Goal: Information Seeking & Learning: Learn about a topic

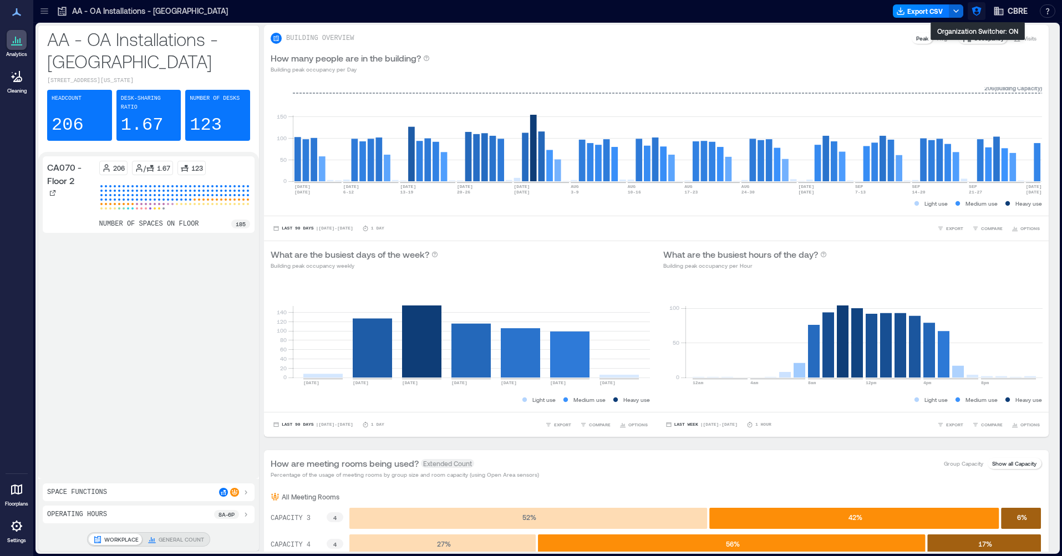
click at [957, 14] on icon "button" at bounding box center [976, 11] width 11 height 11
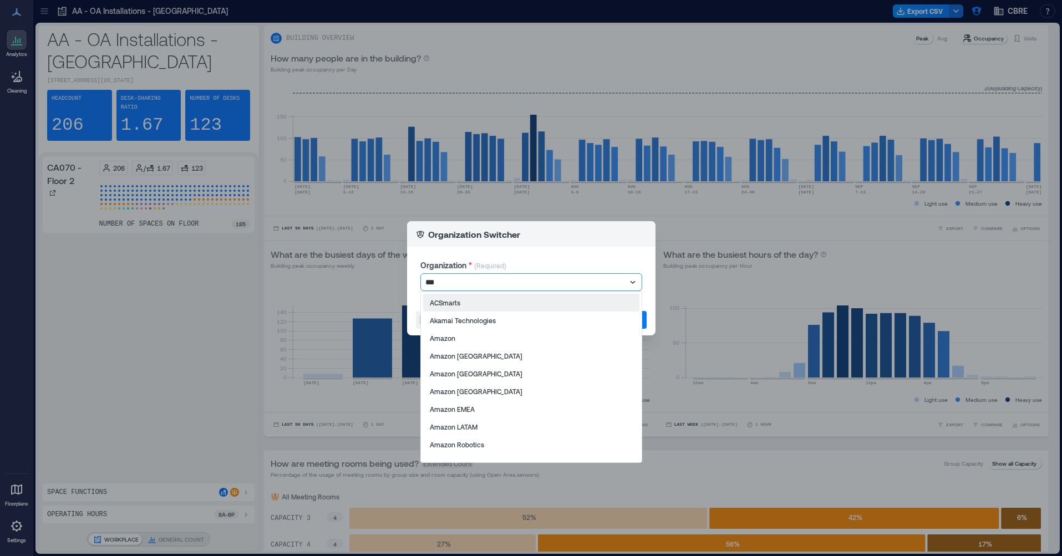
type input "****"
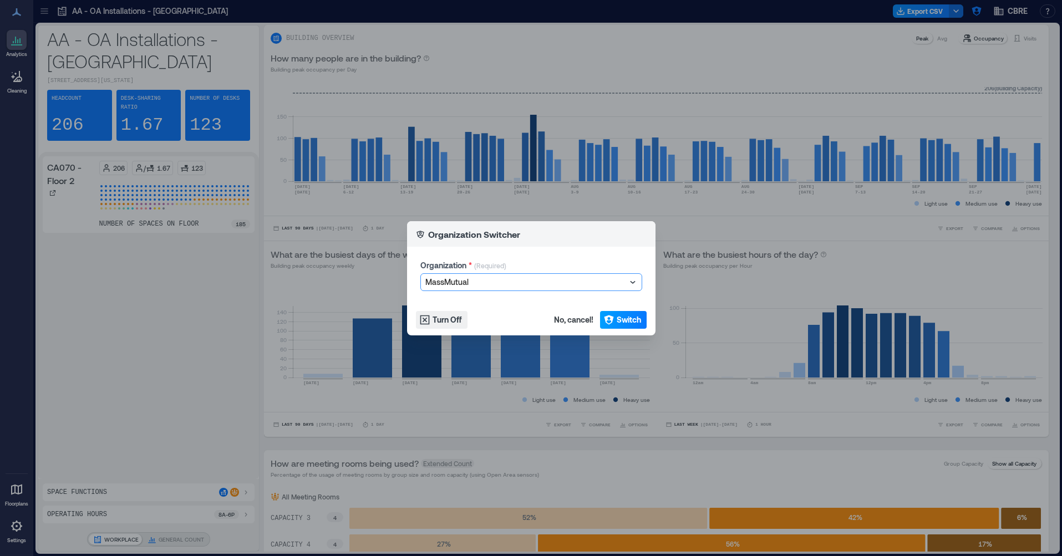
click at [633, 323] on span "Switch" at bounding box center [628, 319] width 24 height 11
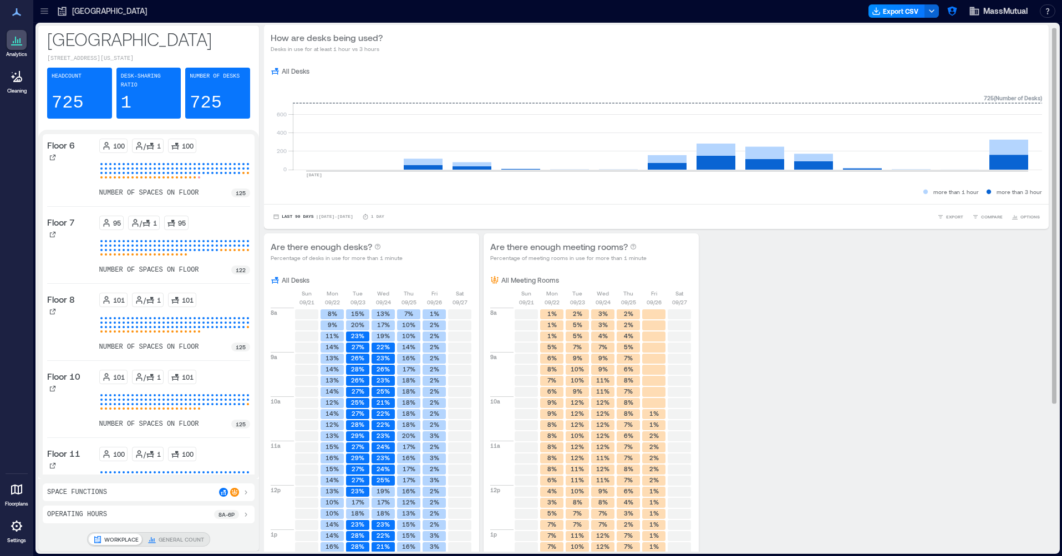
scroll to position [4, 0]
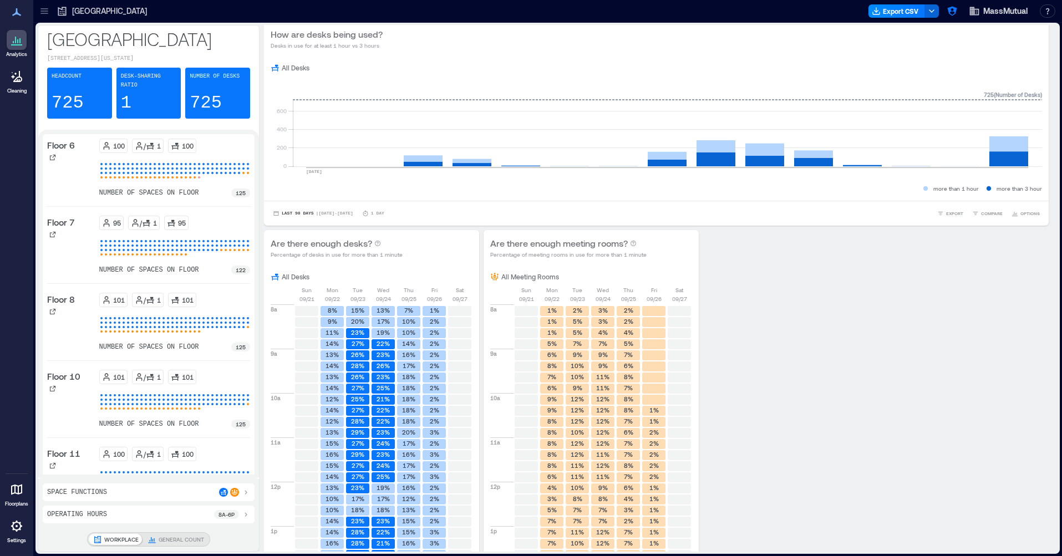
click at [44, 8] on icon at bounding box center [43, 8] width 7 height 1
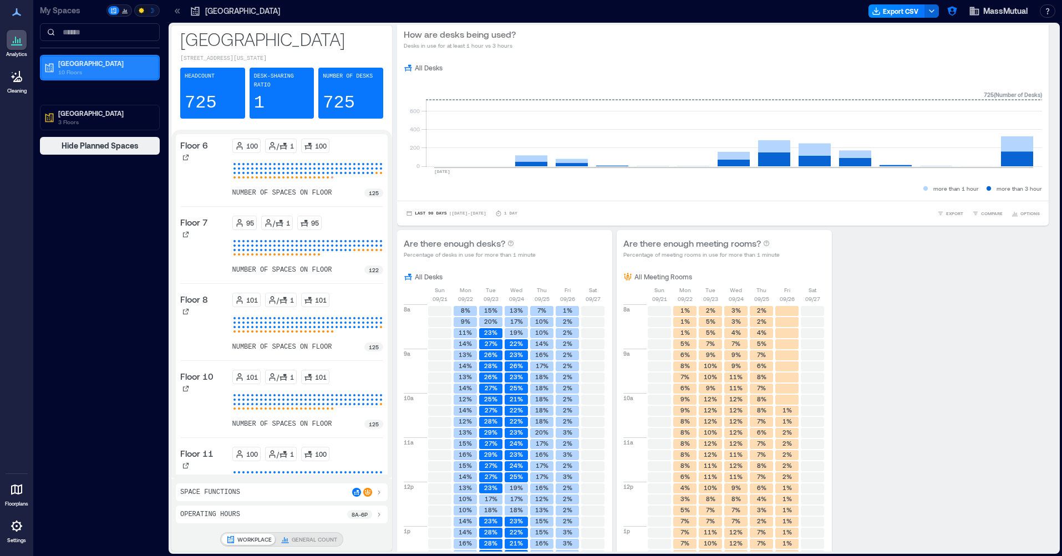
click at [98, 71] on p "10 Floors" at bounding box center [104, 72] width 93 height 9
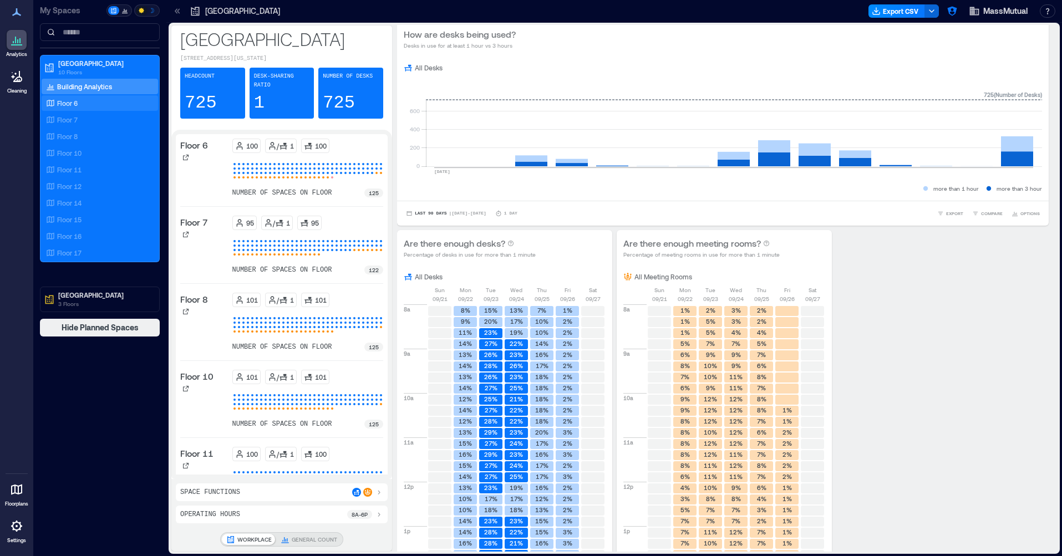
click at [84, 101] on div "Floor 6" at bounding box center [98, 103] width 108 height 11
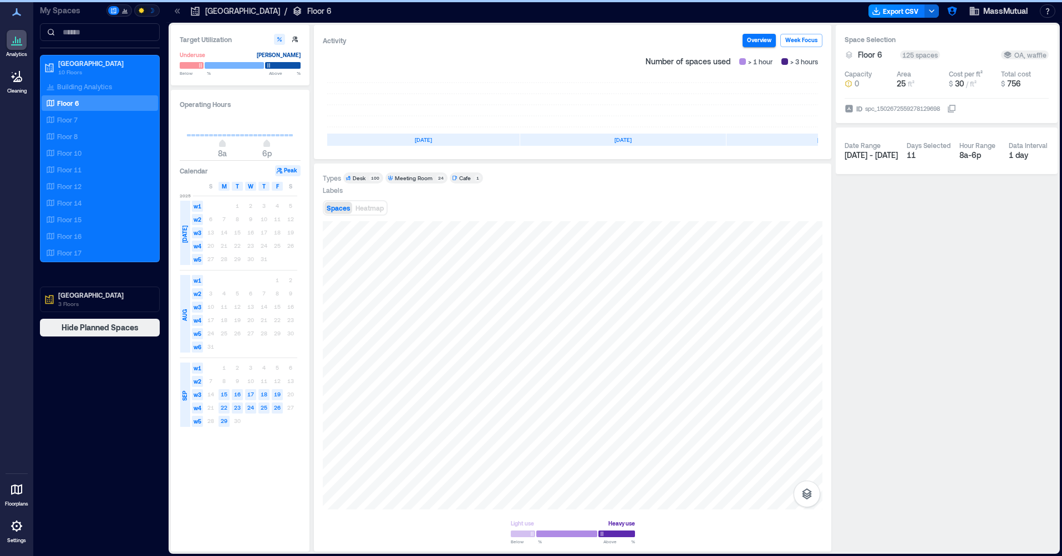
scroll to position [0, 108]
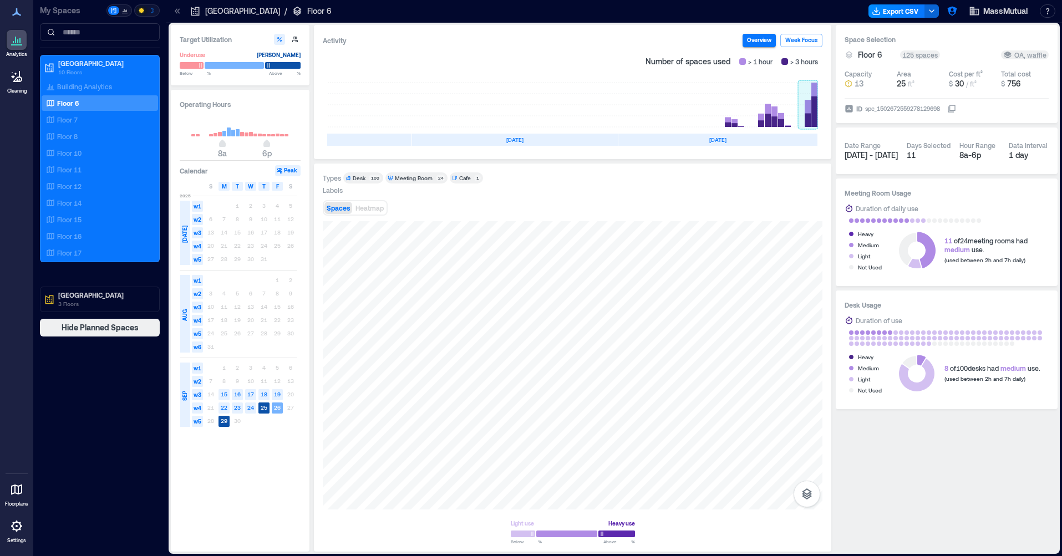
click at [808, 120] on rect at bounding box center [808, 105] width 20 height 44
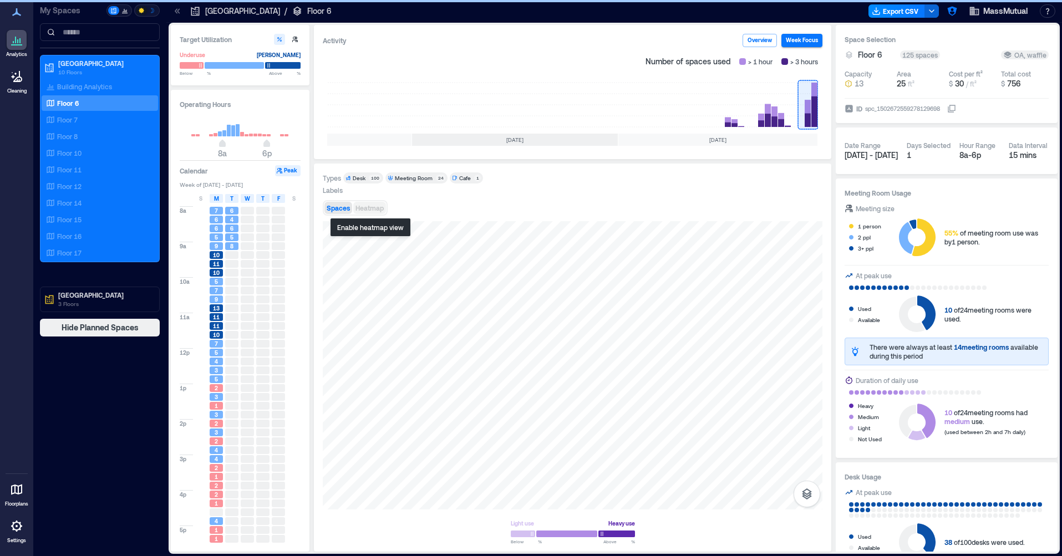
click at [380, 213] on button "Heatmap" at bounding box center [369, 208] width 33 height 12
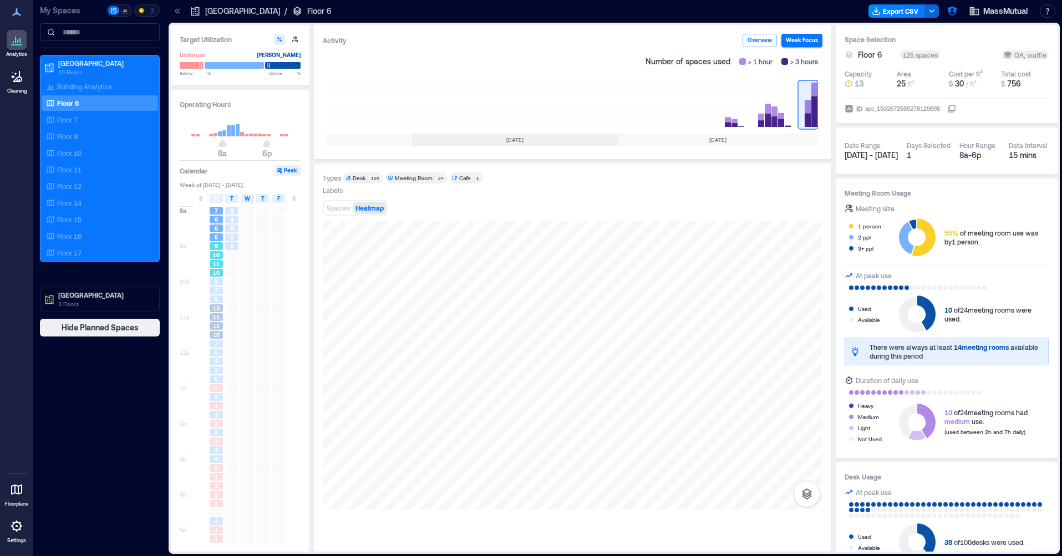
click at [213, 257] on span "10" at bounding box center [216, 255] width 7 height 8
click at [213, 289] on div "7" at bounding box center [216, 291] width 13 height 8
click at [218, 328] on span "11" at bounding box center [216, 326] width 7 height 8
click at [212, 338] on div "10" at bounding box center [216, 335] width 13 height 8
click at [206, 357] on div at bounding box center [201, 352] width 16 height 9
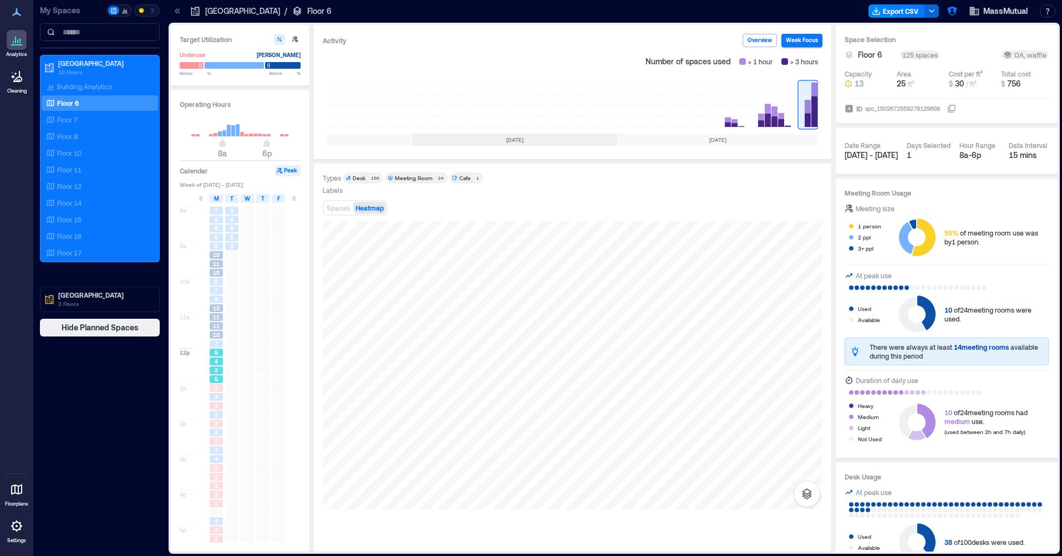
click at [215, 369] on span "3" at bounding box center [216, 370] width 3 height 8
click at [219, 406] on div "1" at bounding box center [216, 406] width 13 height 8
click at [214, 444] on div "2" at bounding box center [216, 441] width 13 height 8
drag, startPoint x: 217, startPoint y: 476, endPoint x: 211, endPoint y: 469, distance: 9.1
click at [216, 476] on span "1" at bounding box center [216, 477] width 3 height 8
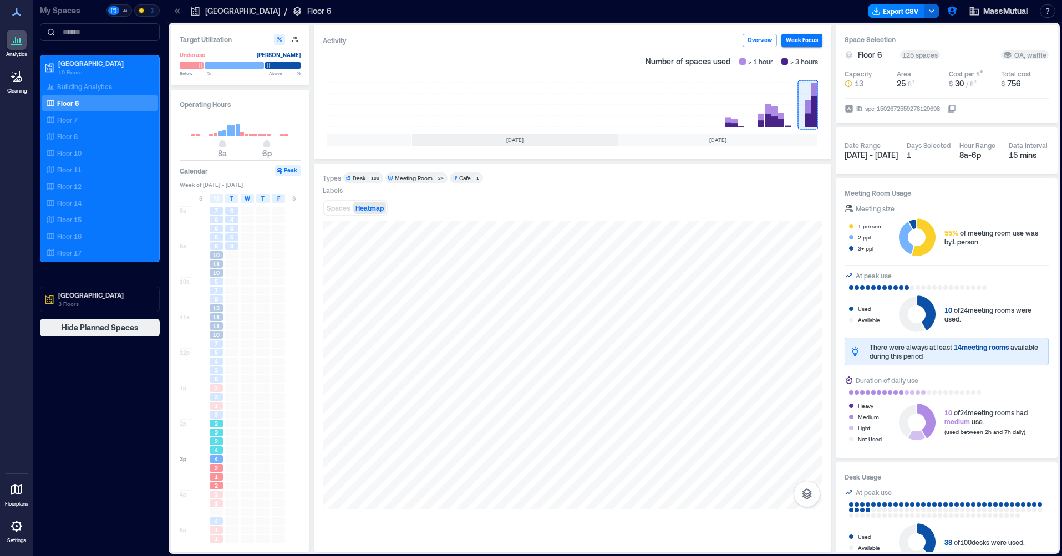
click at [218, 444] on div "2" at bounding box center [216, 441] width 13 height 8
click at [219, 408] on div "1" at bounding box center [216, 406] width 13 height 8
click at [217, 363] on span "4" at bounding box center [216, 362] width 3 height 8
drag, startPoint x: 219, startPoint y: 338, endPoint x: 221, endPoint y: 331, distance: 6.9
click at [219, 338] on span "10" at bounding box center [216, 335] width 7 height 8
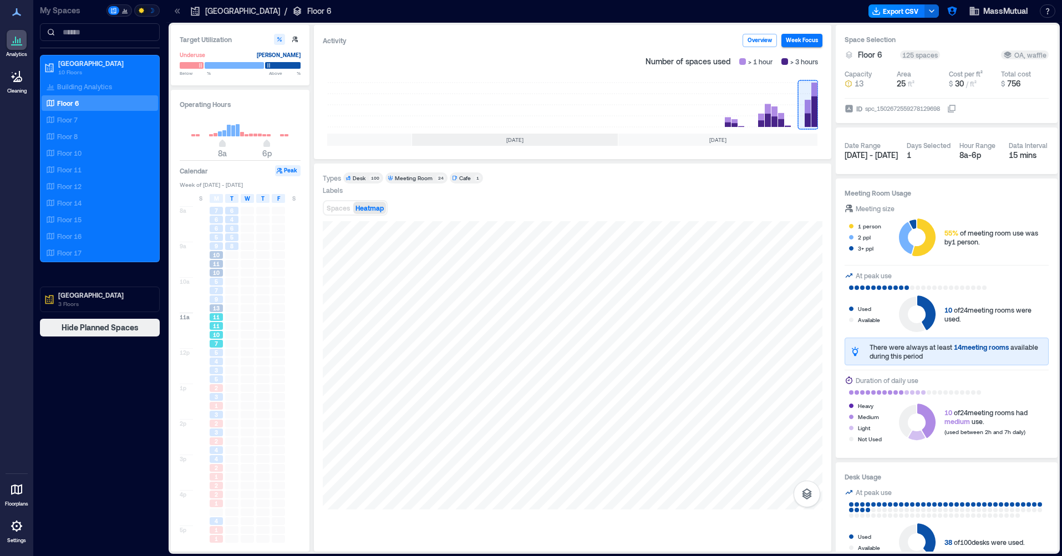
click at [223, 322] on div "11" at bounding box center [216, 326] width 16 height 9
click at [213, 375] on div "3" at bounding box center [216, 370] width 16 height 9
click at [217, 419] on span "3" at bounding box center [216, 415] width 3 height 8
click at [220, 442] on div "4" at bounding box center [216, 441] width 13 height 8
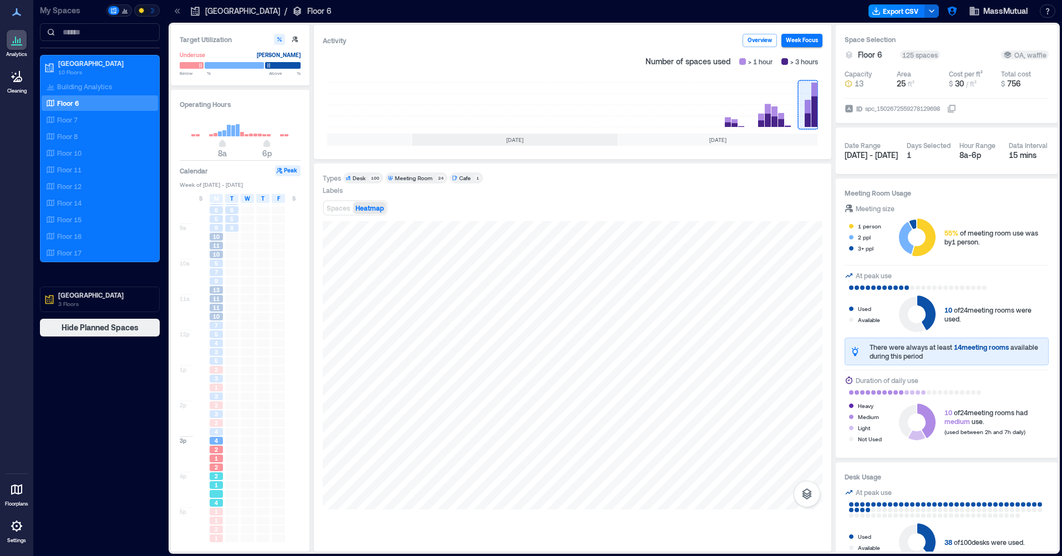
click at [217, 476] on span "2" at bounding box center [216, 476] width 3 height 8
click at [214, 498] on div at bounding box center [216, 494] width 16 height 9
click at [230, 305] on div at bounding box center [231, 308] width 13 height 8
click at [218, 303] on div "11" at bounding box center [216, 307] width 16 height 9
click at [216, 281] on span "9" at bounding box center [216, 281] width 3 height 8
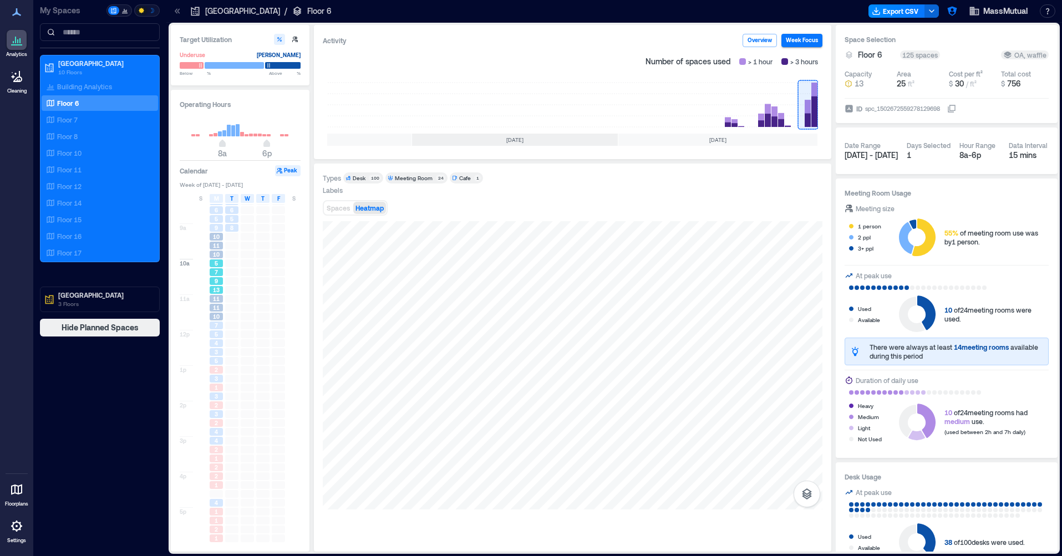
click at [215, 266] on span "5" at bounding box center [216, 263] width 3 height 8
click at [215, 253] on span "10" at bounding box center [216, 255] width 7 height 8
click at [77, 118] on p "Floor 7" at bounding box center [67, 119] width 21 height 9
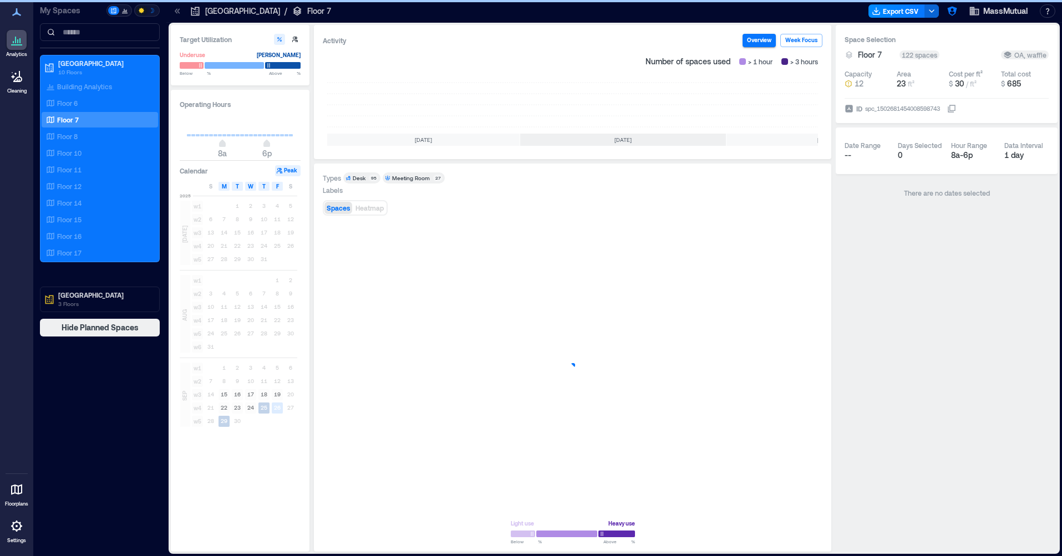
scroll to position [0, 108]
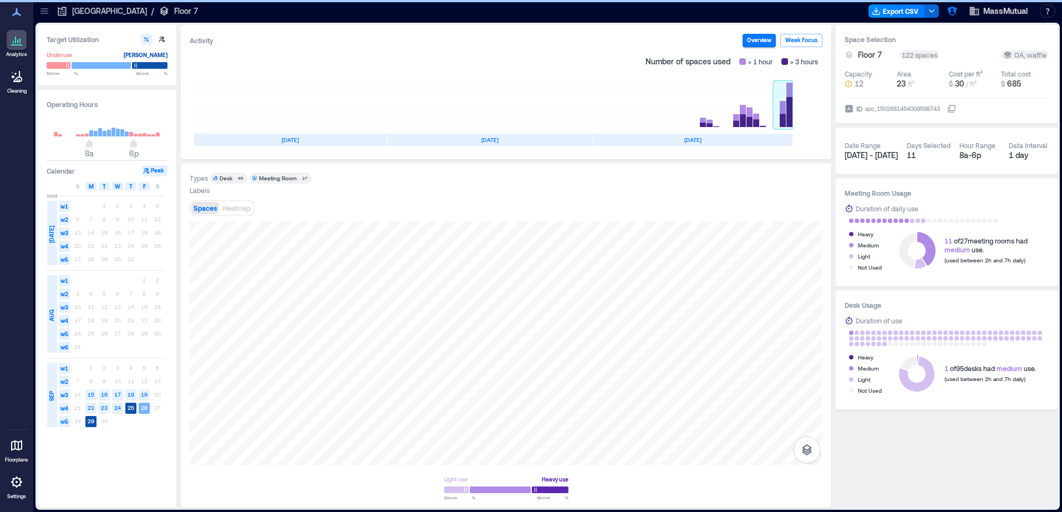
click at [788, 109] on rect at bounding box center [783, 105] width 20 height 44
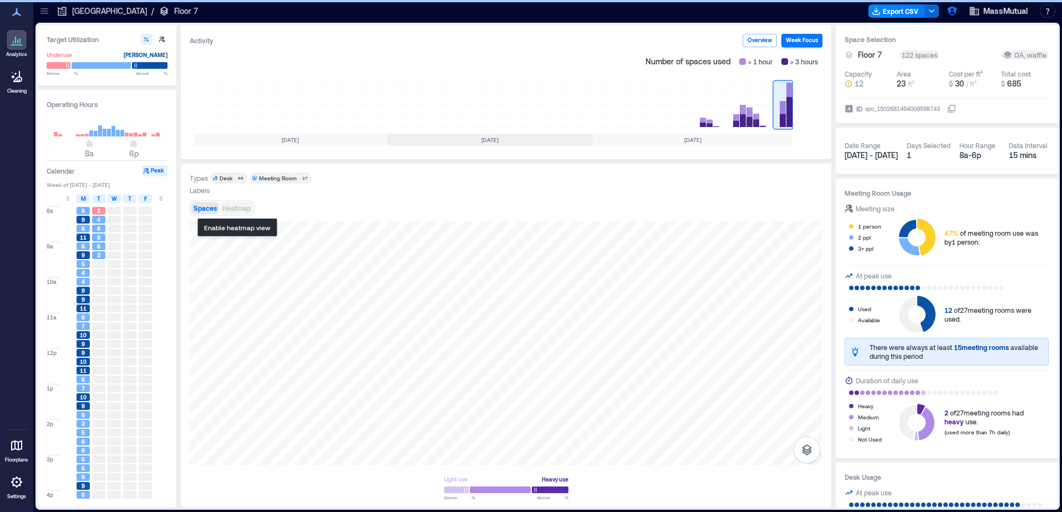
click at [241, 207] on span "Heatmap" at bounding box center [236, 208] width 28 height 8
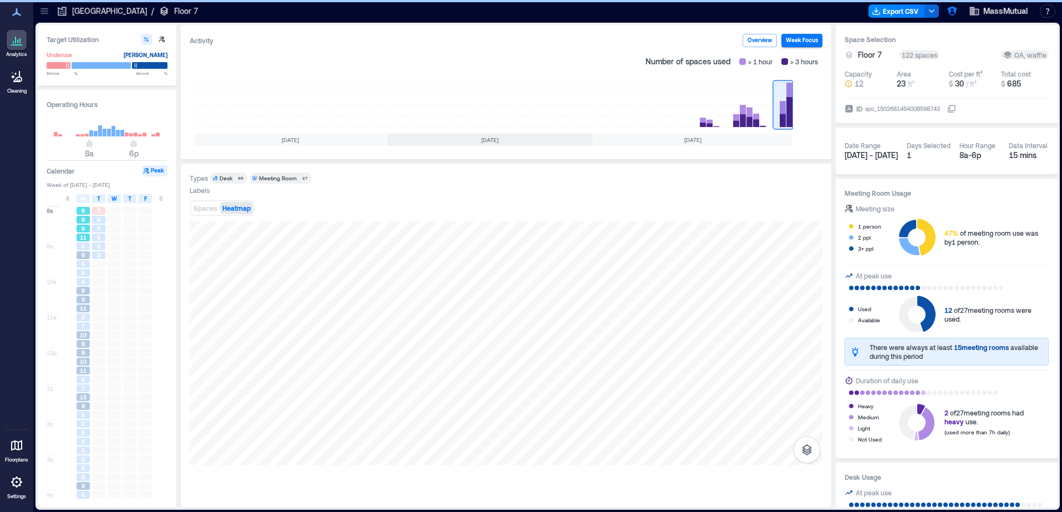
click at [84, 227] on span "6" at bounding box center [82, 229] width 3 height 8
click at [80, 266] on div "5" at bounding box center [83, 264] width 13 height 8
click at [80, 290] on div "9" at bounding box center [83, 291] width 13 height 8
click at [84, 326] on span "7" at bounding box center [82, 326] width 3 height 8
click at [81, 345] on span "9" at bounding box center [82, 344] width 3 height 8
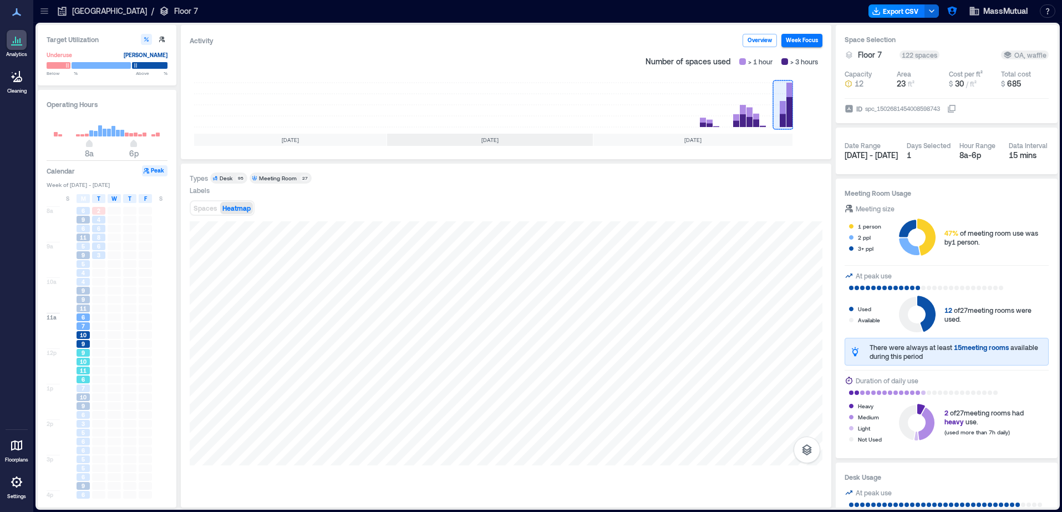
click at [78, 367] on div "11" at bounding box center [83, 370] width 13 height 8
click at [83, 411] on div "6" at bounding box center [83, 414] width 16 height 9
click at [82, 430] on span "5" at bounding box center [82, 433] width 3 height 8
click at [88, 466] on div "5" at bounding box center [83, 468] width 13 height 8
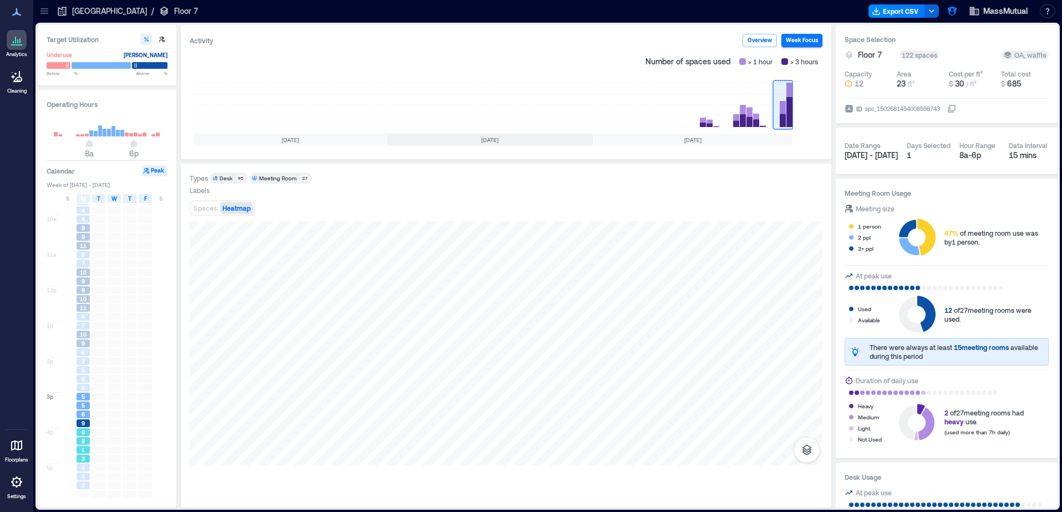
click at [85, 446] on div "1" at bounding box center [83, 450] width 13 height 8
click at [88, 476] on div "3" at bounding box center [83, 476] width 13 height 8
drag, startPoint x: 82, startPoint y: 340, endPoint x: 80, endPoint y: 295, distance: 45.5
click at [82, 340] on span "9" at bounding box center [82, 343] width 3 height 8
click at [80, 288] on div "9" at bounding box center [83, 290] width 13 height 8
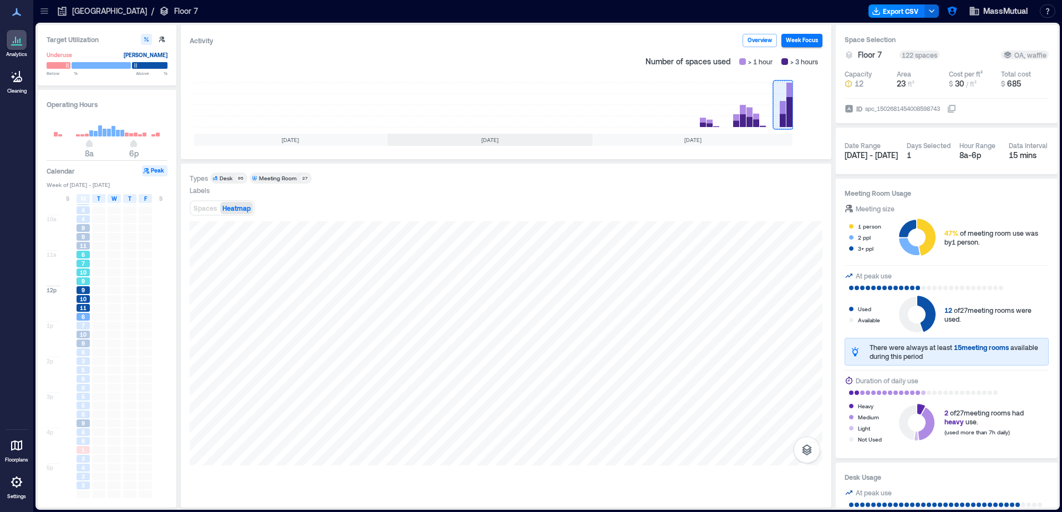
click at [81, 257] on span "6" at bounding box center [82, 255] width 3 height 8
click at [84, 237] on span "9" at bounding box center [82, 237] width 3 height 8
click at [85, 356] on div "3" at bounding box center [83, 360] width 16 height 9
click at [85, 449] on div "1" at bounding box center [83, 450] width 13 height 8
click at [85, 472] on div "3" at bounding box center [83, 476] width 16 height 9
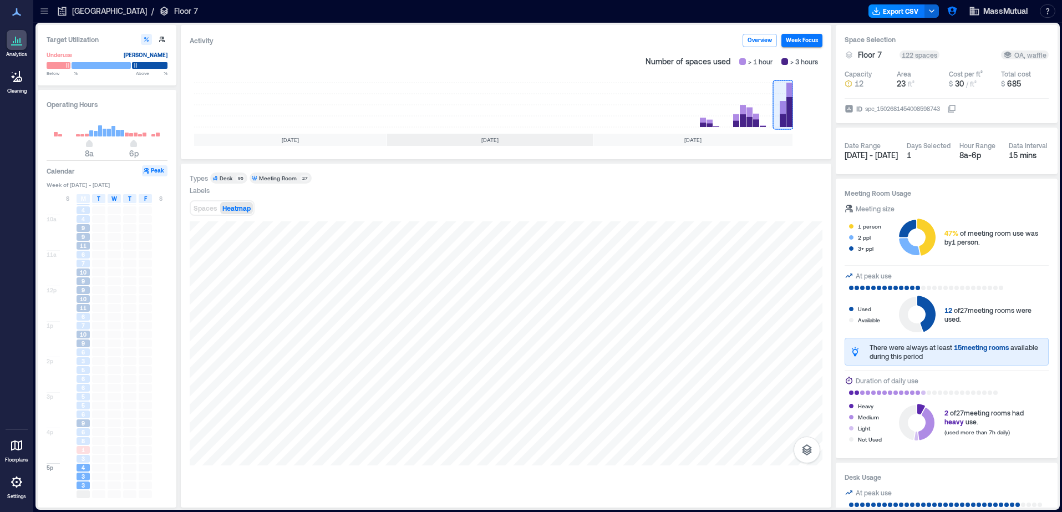
click at [44, 16] on icon at bounding box center [44, 11] width 11 height 11
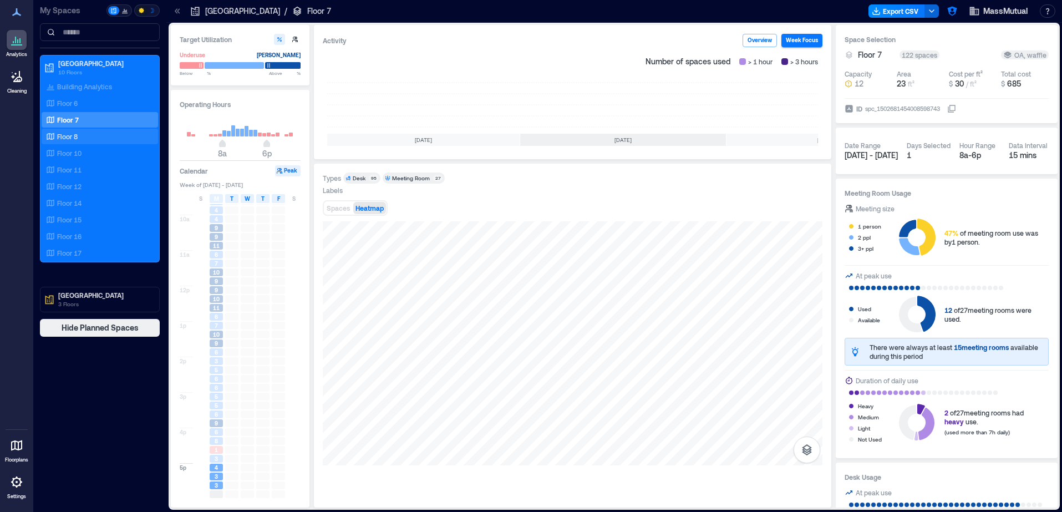
click at [67, 137] on p "Floor 8" at bounding box center [67, 136] width 21 height 9
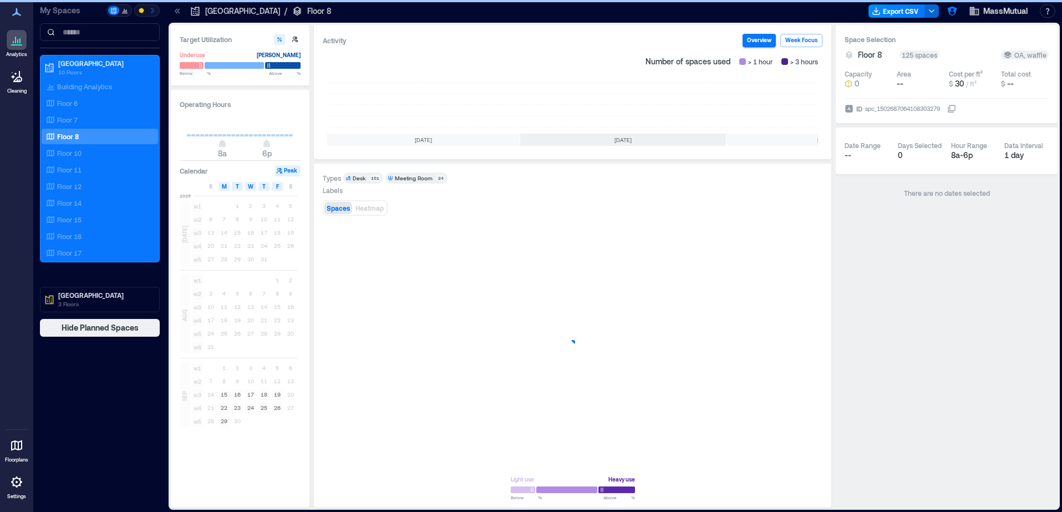
scroll to position [0, 108]
click at [177, 14] on icon at bounding box center [177, 11] width 11 height 11
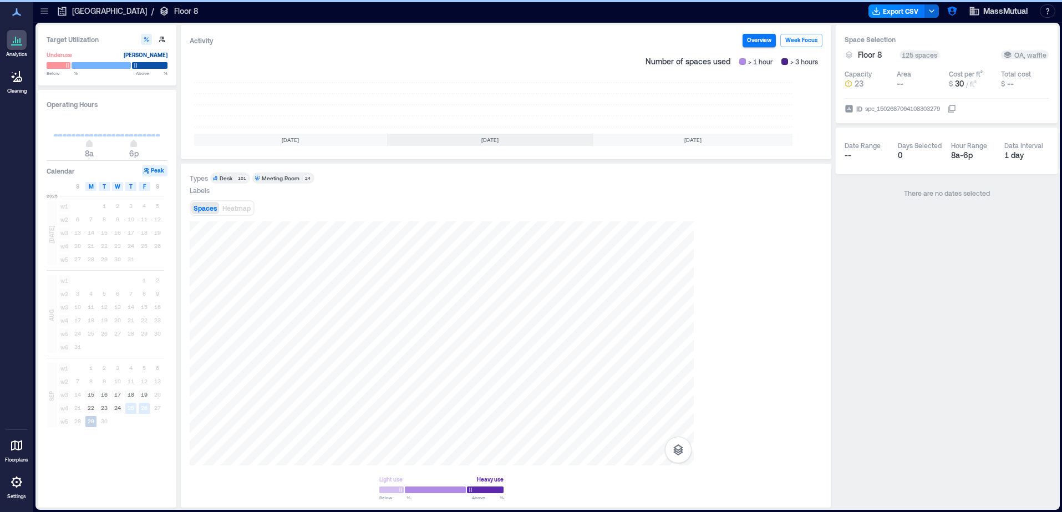
scroll to position [0, 0]
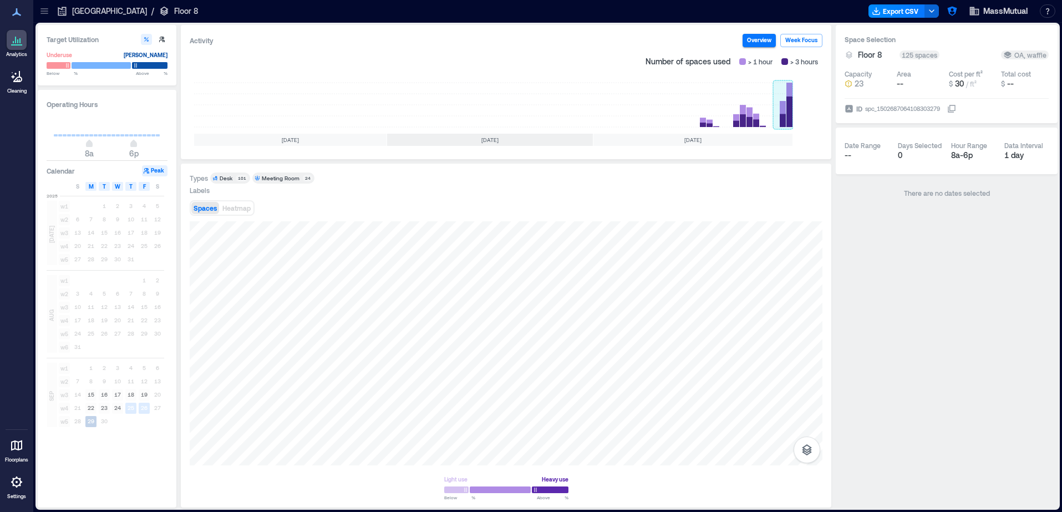
click at [784, 103] on rect at bounding box center [783, 105] width 20 height 44
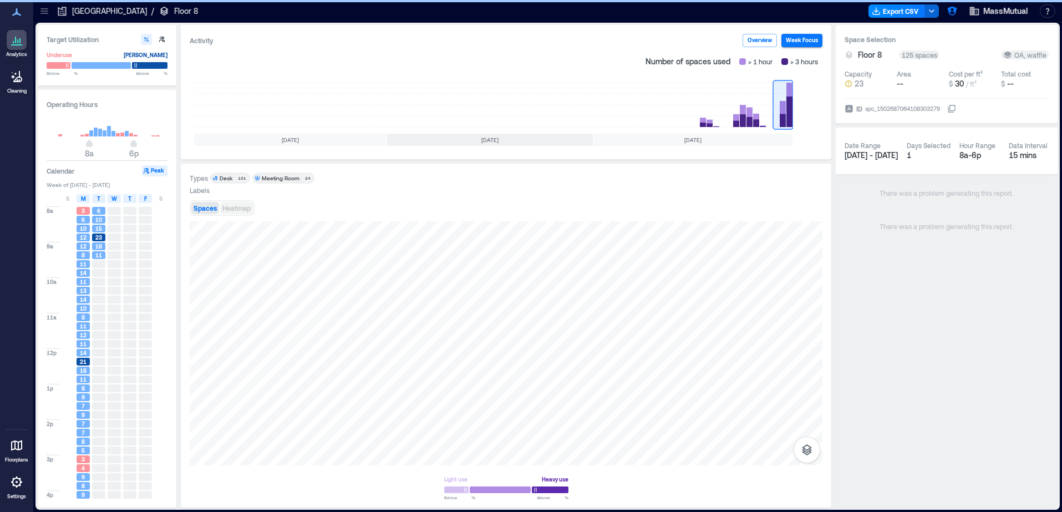
click at [234, 208] on span "Heatmap" at bounding box center [236, 208] width 28 height 8
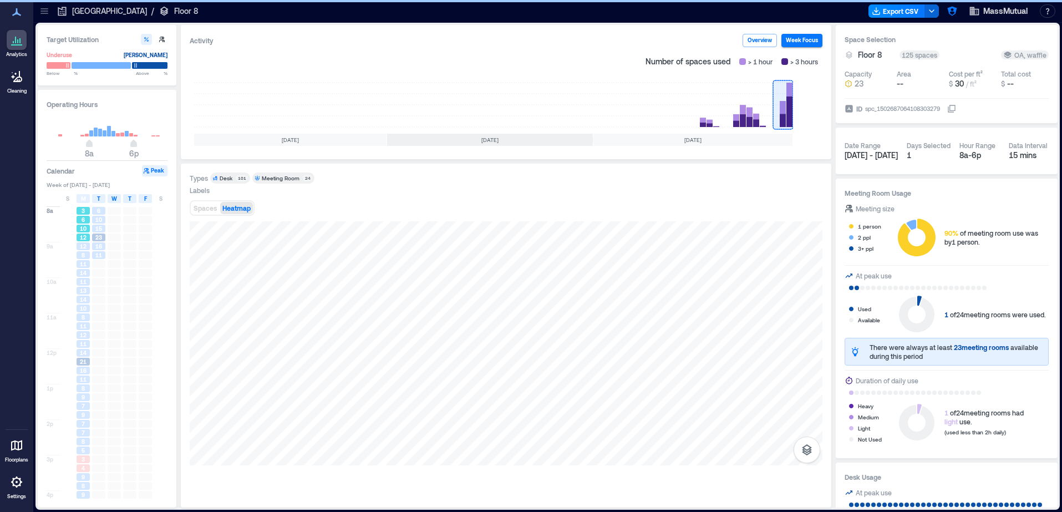
click at [85, 227] on span "10" at bounding box center [83, 229] width 7 height 8
click at [78, 263] on div "11" at bounding box center [83, 264] width 13 height 8
click at [80, 294] on span "13" at bounding box center [83, 291] width 7 height 8
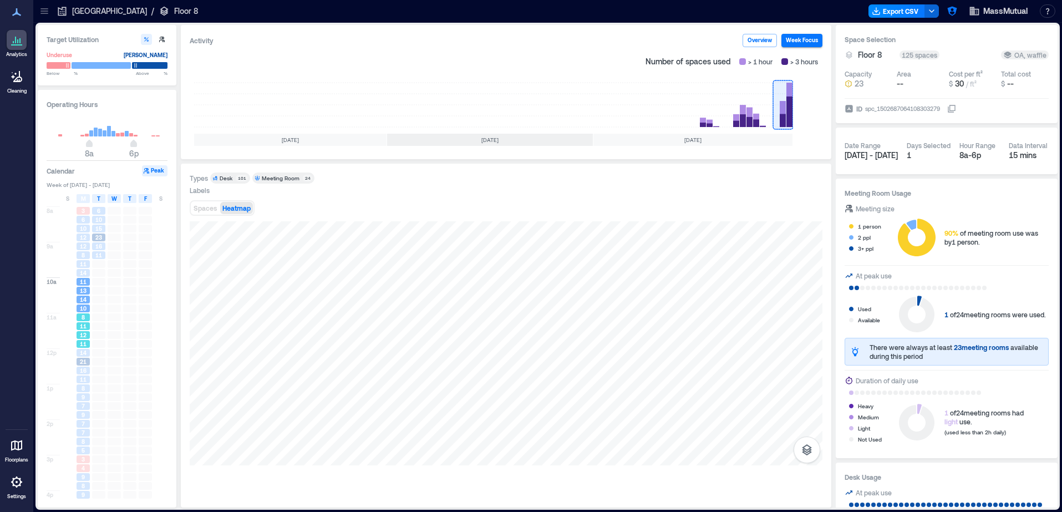
click at [85, 323] on span "11" at bounding box center [83, 326] width 7 height 8
click at [89, 363] on div "21" at bounding box center [83, 362] width 13 height 8
click at [81, 386] on span "8" at bounding box center [82, 388] width 3 height 8
click at [83, 419] on span "9" at bounding box center [82, 415] width 3 height 8
click at [88, 435] on div "7" at bounding box center [83, 433] width 13 height 8
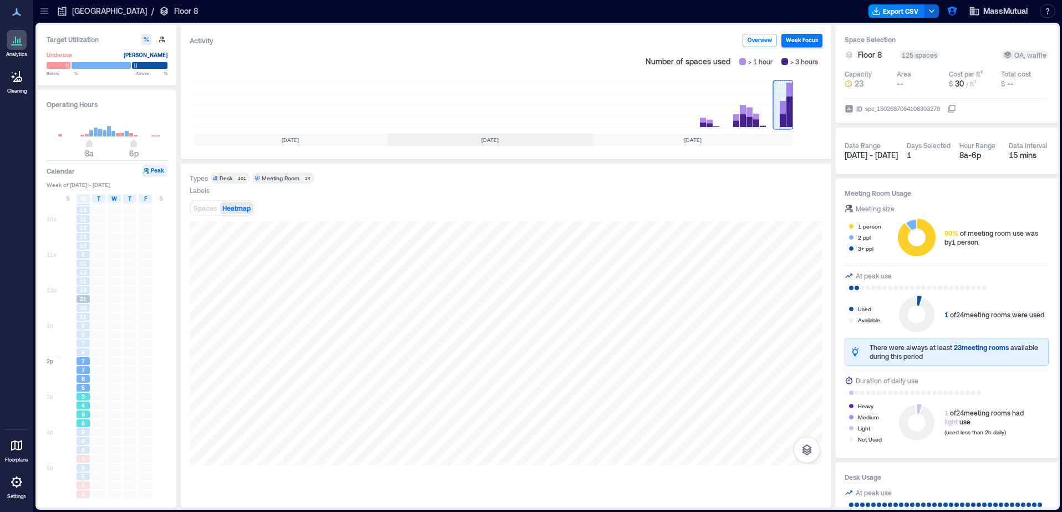
scroll to position [63, 0]
click at [83, 399] on span "3" at bounding box center [82, 397] width 3 height 8
click at [88, 441] on div "9" at bounding box center [83, 441] width 13 height 8
click at [47, 12] on icon at bounding box center [44, 11] width 11 height 11
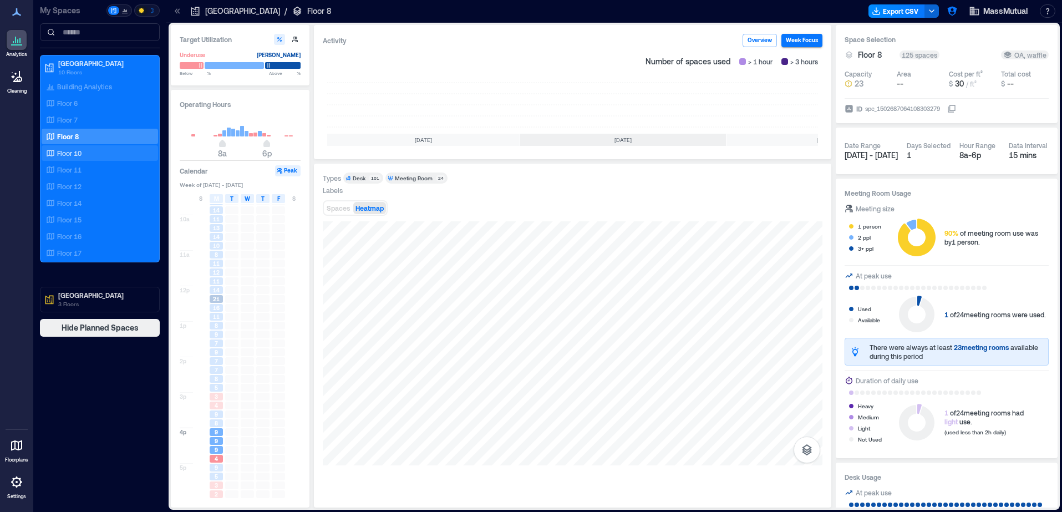
click at [82, 154] on div "Floor 10" at bounding box center [98, 152] width 108 height 11
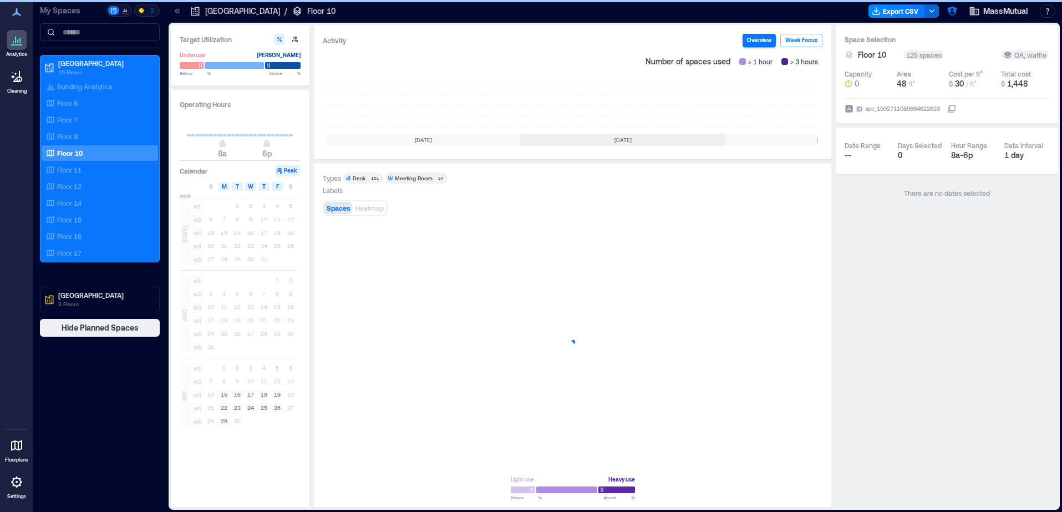
scroll to position [0, 108]
click at [807, 93] on rect at bounding box center [808, 105] width 20 height 44
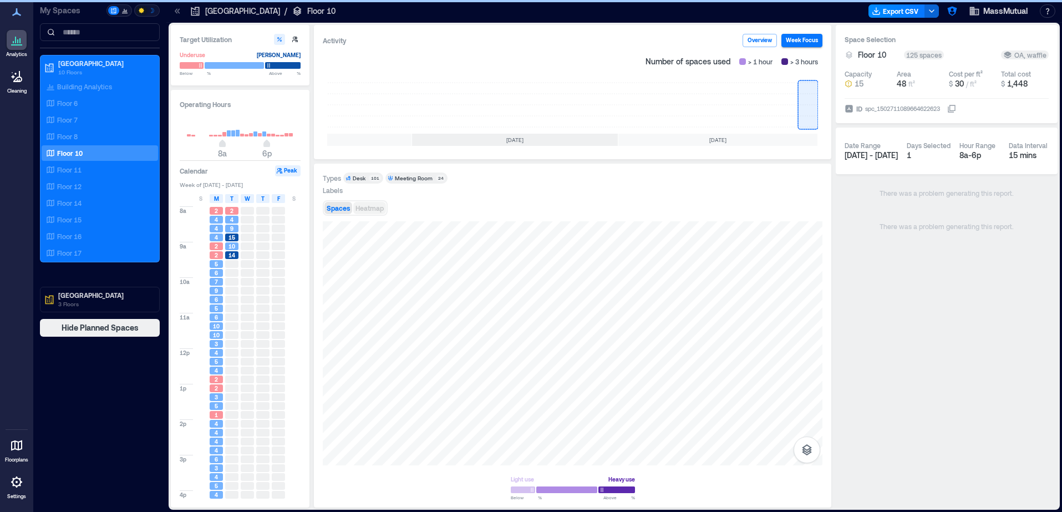
click at [366, 211] on span "Heatmap" at bounding box center [369, 208] width 28 height 8
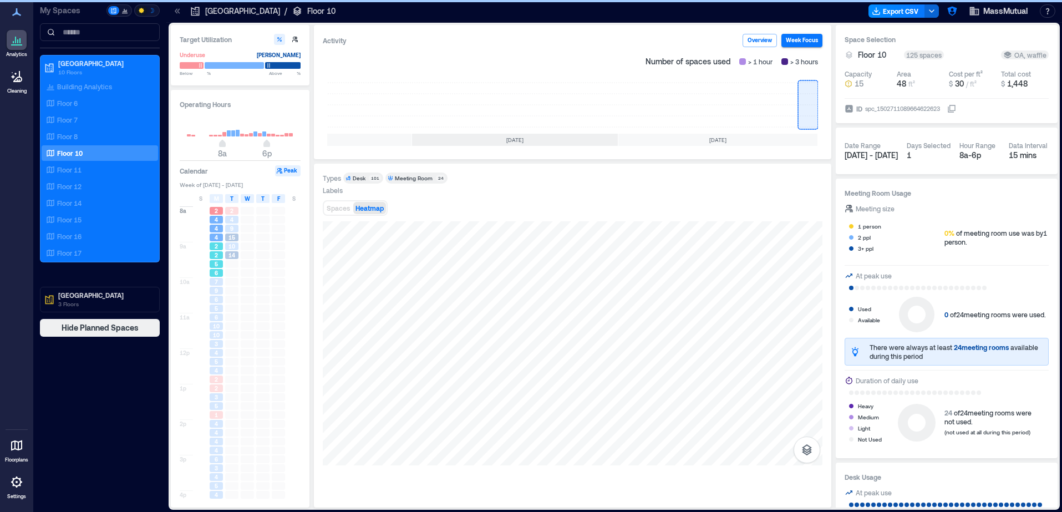
click at [221, 259] on div "2" at bounding box center [216, 255] width 16 height 9
click at [211, 302] on div "6" at bounding box center [216, 299] width 13 height 8
click at [213, 329] on span "10" at bounding box center [216, 326] width 7 height 8
click at [213, 368] on div "4" at bounding box center [216, 370] width 13 height 8
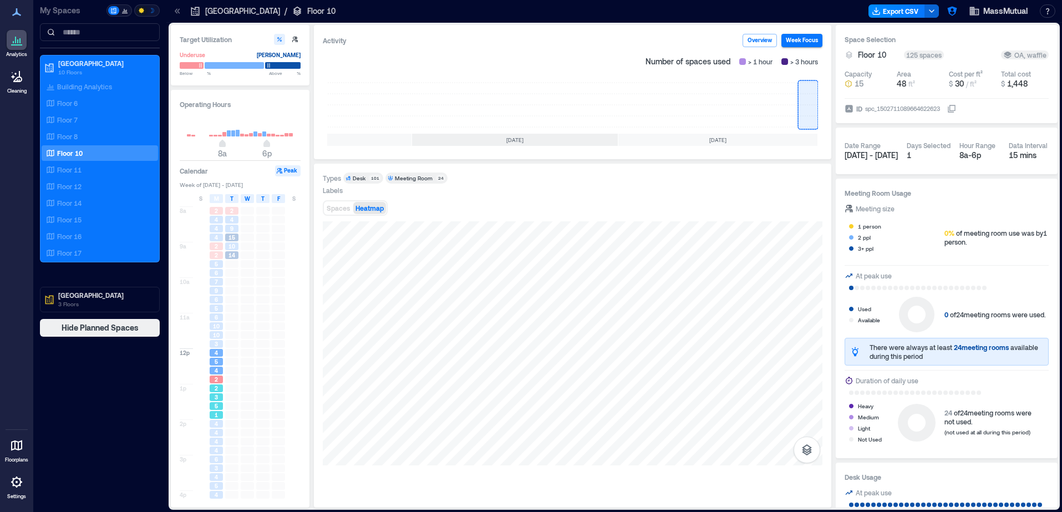
click at [213, 385] on div "2" at bounding box center [216, 388] width 13 height 8
click at [217, 415] on span "1" at bounding box center [216, 415] width 3 height 8
click at [216, 389] on span "4" at bounding box center [216, 388] width 3 height 8
click at [215, 404] on span "3" at bounding box center [216, 405] width 3 height 8
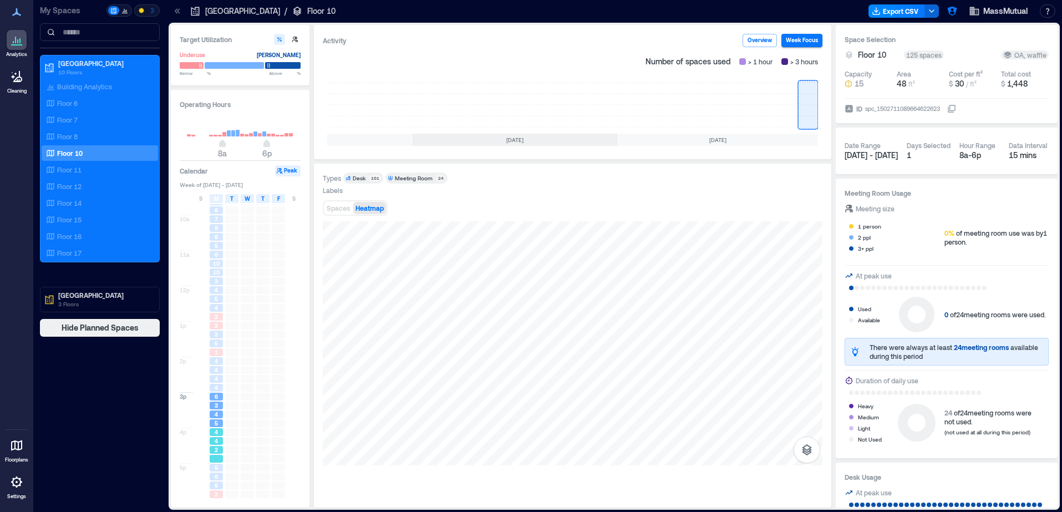
click at [213, 445] on div "2" at bounding box center [216, 449] width 16 height 9
click at [219, 473] on div "6" at bounding box center [216, 476] width 13 height 8
click at [217, 380] on span "4" at bounding box center [216, 379] width 3 height 8
click at [221, 346] on div "5" at bounding box center [216, 343] width 13 height 8
click at [218, 302] on div "5" at bounding box center [216, 299] width 13 height 8
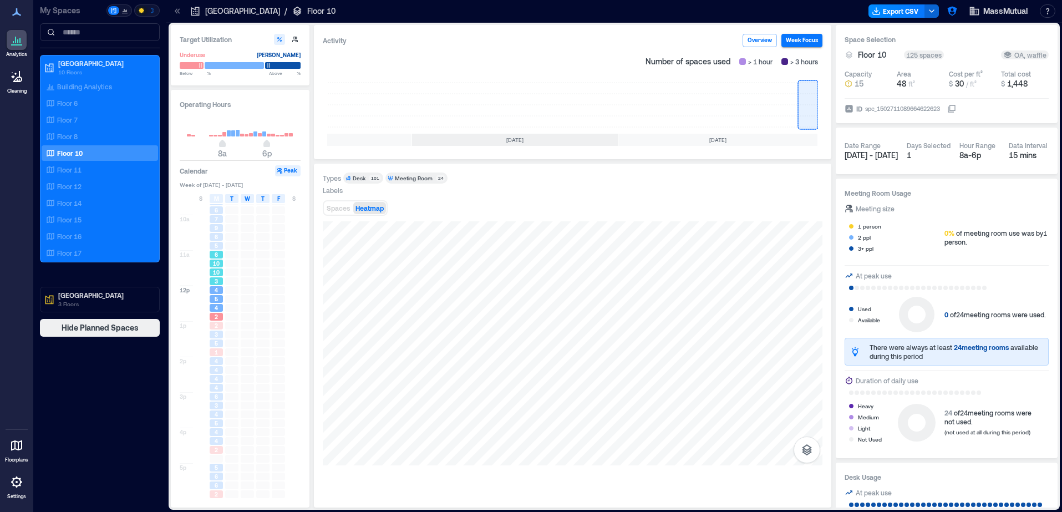
click at [219, 269] on span "10" at bounding box center [216, 272] width 7 height 8
click at [223, 233] on div "6" at bounding box center [216, 236] width 16 height 9
click at [69, 170] on p "Floor 11" at bounding box center [69, 169] width 24 height 9
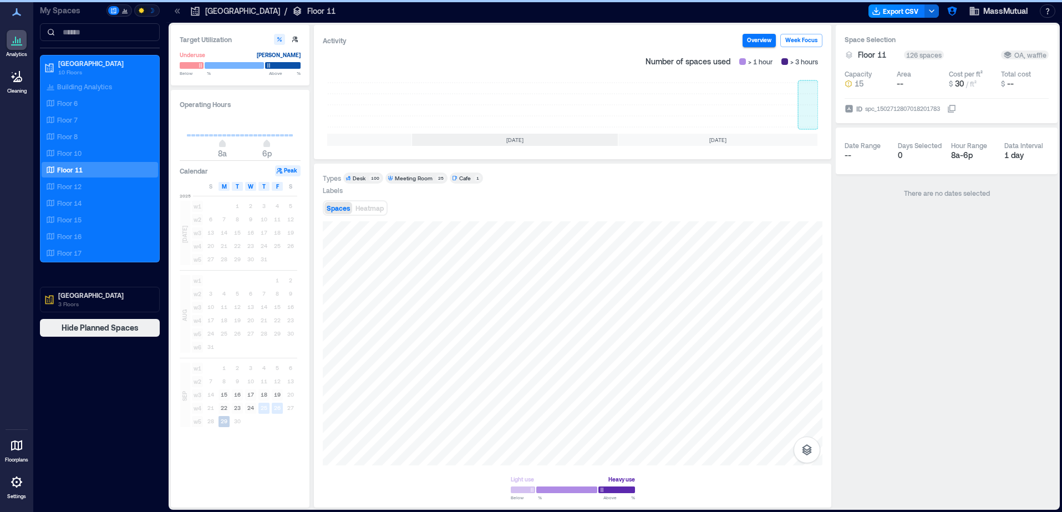
click at [801, 96] on rect at bounding box center [808, 105] width 20 height 44
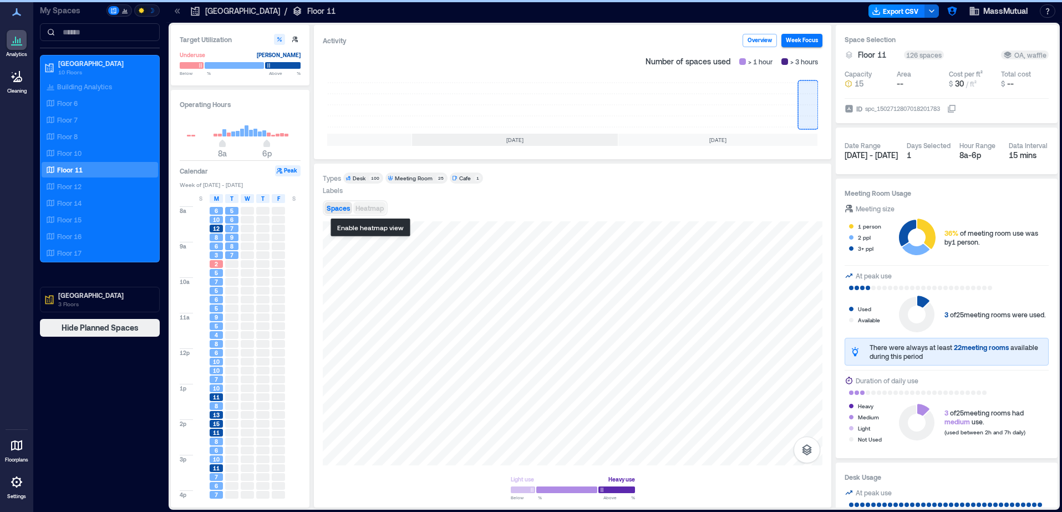
click at [359, 212] on button "Heatmap" at bounding box center [369, 208] width 33 height 12
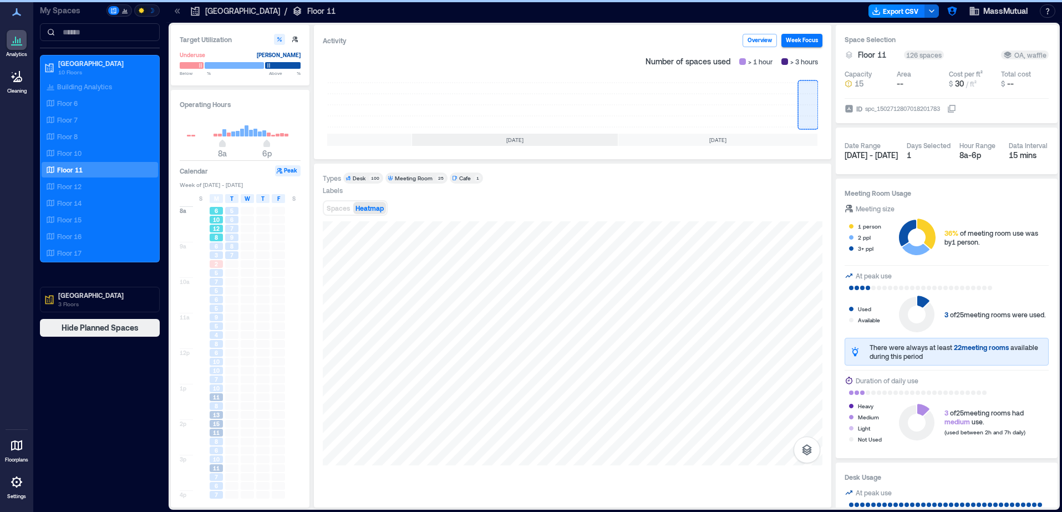
click at [217, 231] on span "12" at bounding box center [216, 229] width 7 height 8
click at [211, 271] on div "5" at bounding box center [216, 273] width 13 height 8
click at [209, 302] on div "6" at bounding box center [216, 299] width 16 height 9
drag, startPoint x: 207, startPoint y: 326, endPoint x: 211, endPoint y: 349, distance: 23.5
click at [207, 327] on div at bounding box center [201, 326] width 16 height 9
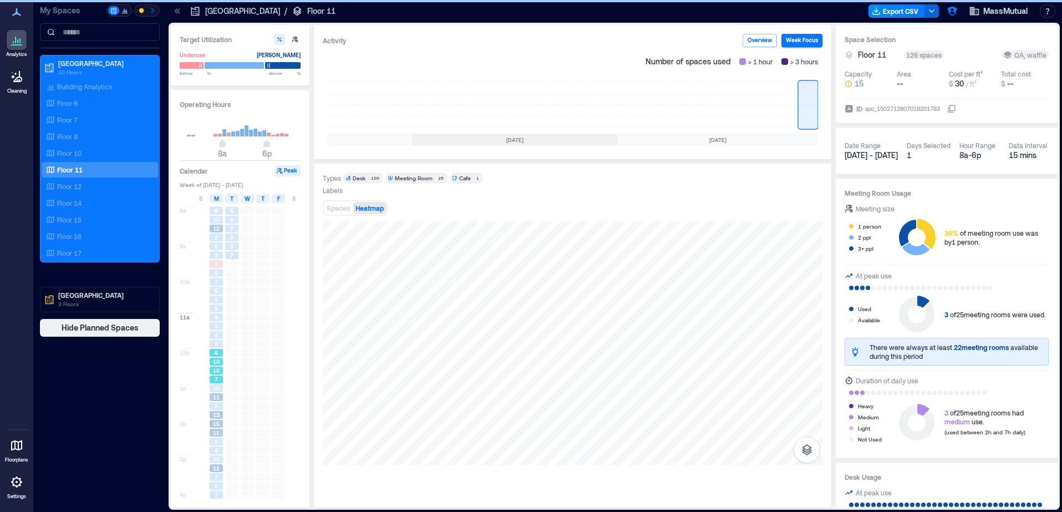
click at [212, 353] on div "6" at bounding box center [216, 353] width 13 height 8
click at [215, 317] on span "9" at bounding box center [216, 317] width 3 height 8
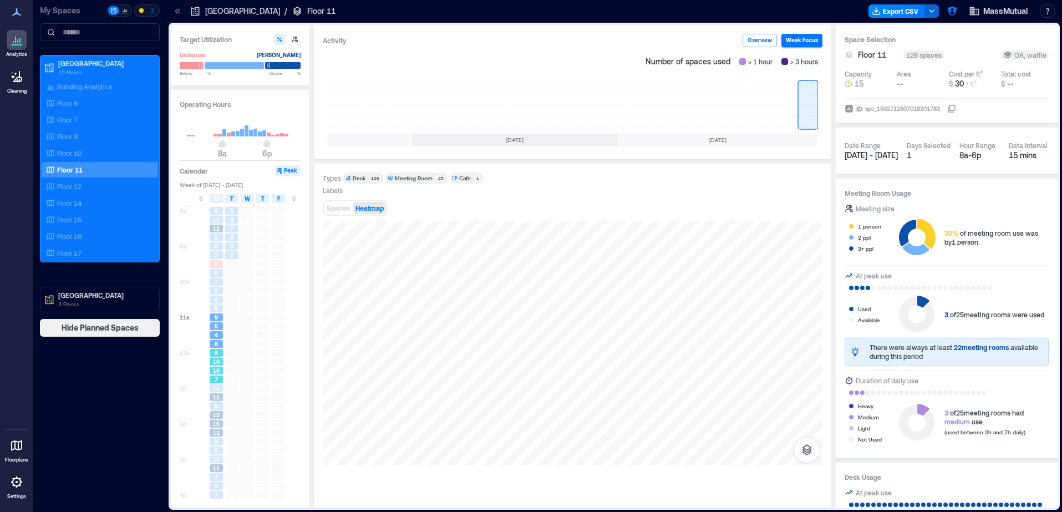
click at [215, 375] on div "7" at bounding box center [216, 379] width 16 height 9
click at [215, 394] on span "11" at bounding box center [216, 397] width 7 height 8
click at [214, 426] on span "15" at bounding box center [216, 424] width 7 height 8
click at [216, 450] on span "6" at bounding box center [216, 450] width 3 height 8
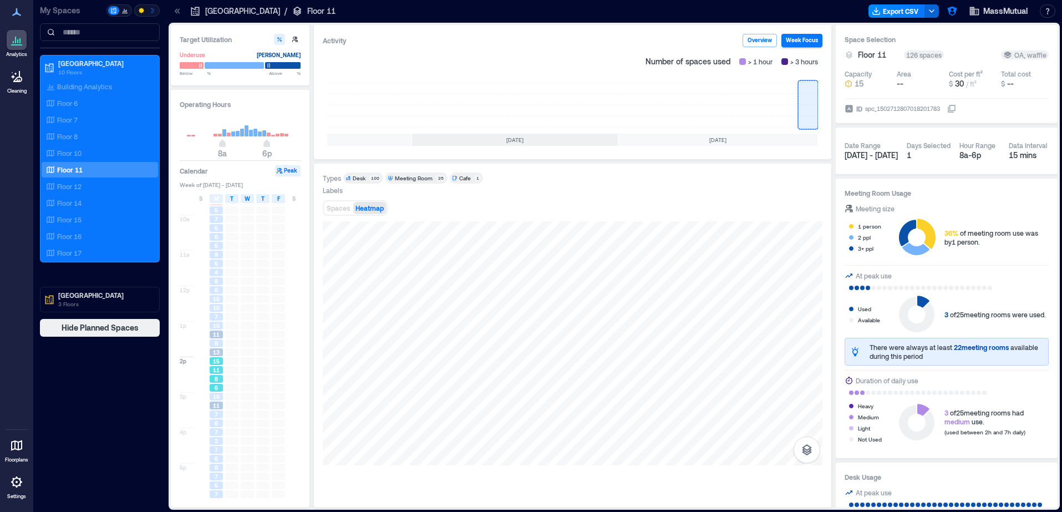
click at [219, 384] on div "6" at bounding box center [216, 388] width 13 height 8
click at [216, 395] on span "10" at bounding box center [216, 397] width 7 height 8
click at [215, 442] on span "3" at bounding box center [216, 441] width 3 height 8
click at [215, 393] on span "10" at bounding box center [216, 397] width 7 height 8
click at [217, 355] on span "13" at bounding box center [216, 352] width 7 height 8
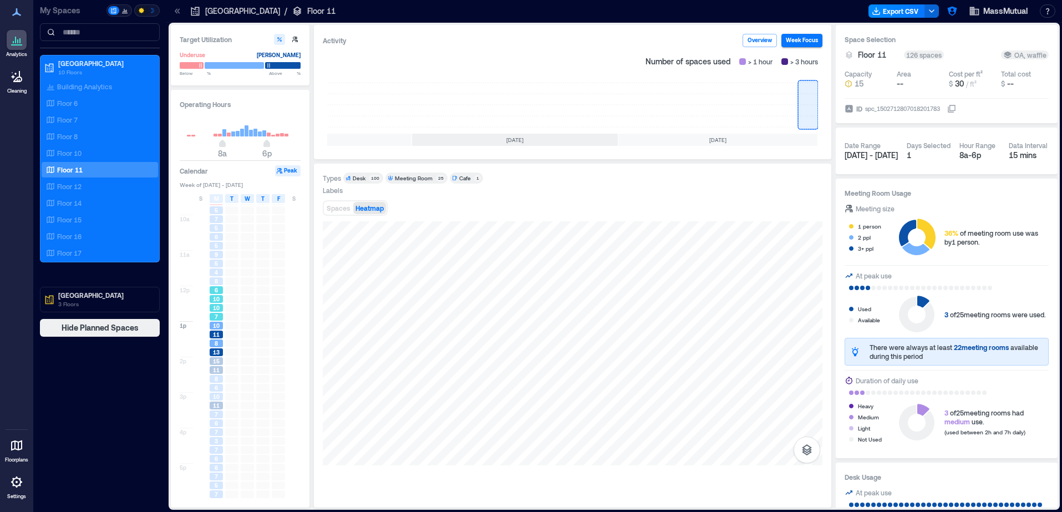
click at [216, 308] on span "10" at bounding box center [216, 308] width 7 height 8
click at [211, 270] on div "4" at bounding box center [216, 272] width 13 height 8
click at [99, 185] on div "Floor 12" at bounding box center [98, 186] width 108 height 11
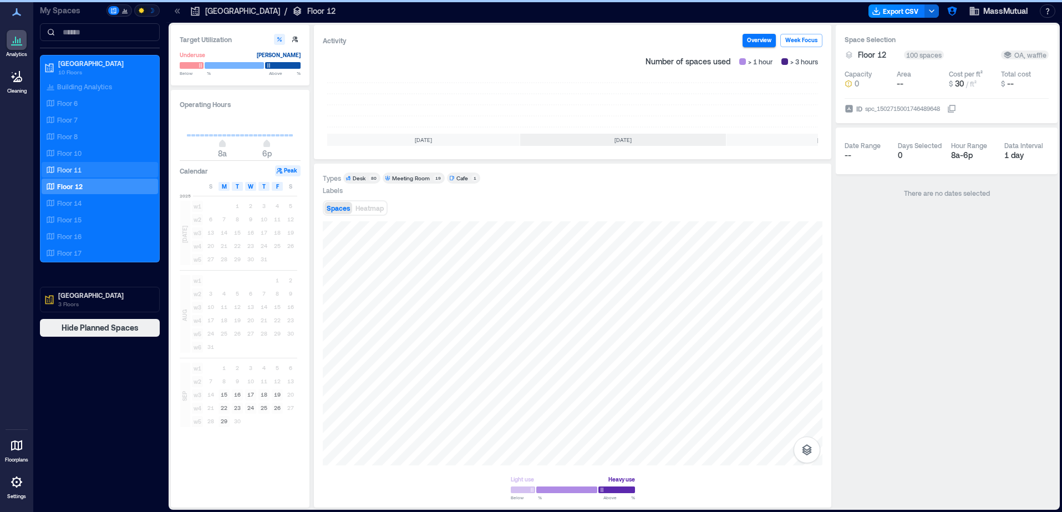
scroll to position [0, 108]
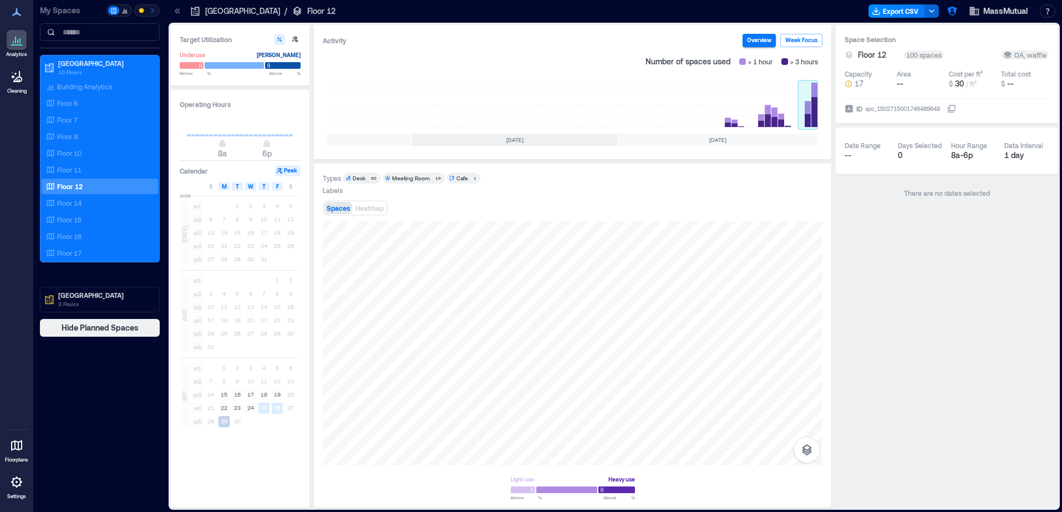
click at [812, 112] on rect at bounding box center [808, 105] width 20 height 44
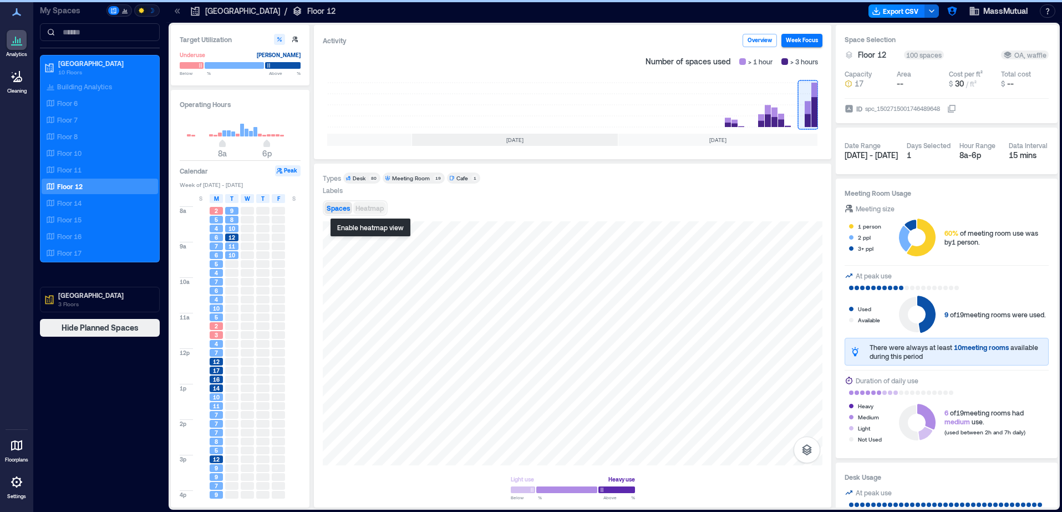
click at [376, 208] on span "Heatmap" at bounding box center [369, 208] width 28 height 8
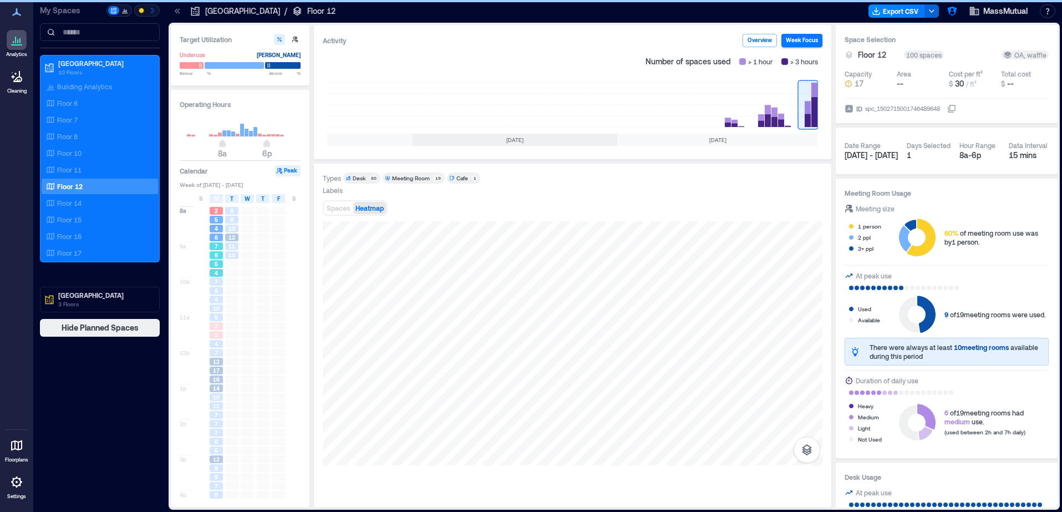
click at [220, 258] on div "6" at bounding box center [216, 255] width 13 height 8
click at [213, 294] on div "6" at bounding box center [216, 291] width 13 height 8
click at [215, 330] on span "2" at bounding box center [216, 326] width 3 height 8
click at [215, 360] on span "12" at bounding box center [216, 362] width 7 height 8
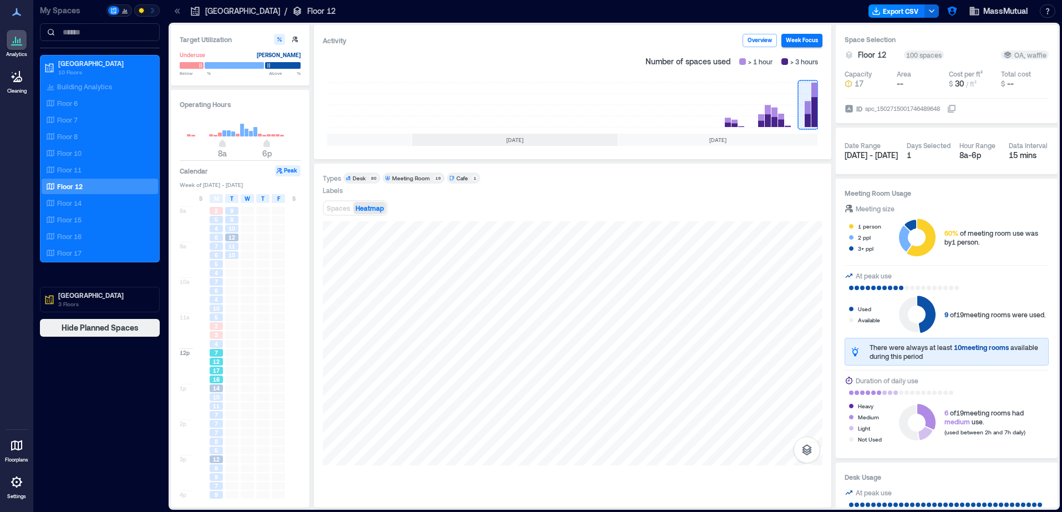
click at [215, 383] on span "16" at bounding box center [216, 379] width 7 height 8
click at [217, 400] on span "10" at bounding box center [216, 397] width 7 height 8
click at [213, 433] on div "7" at bounding box center [216, 433] width 13 height 8
click at [215, 426] on span "7" at bounding box center [216, 423] width 3 height 8
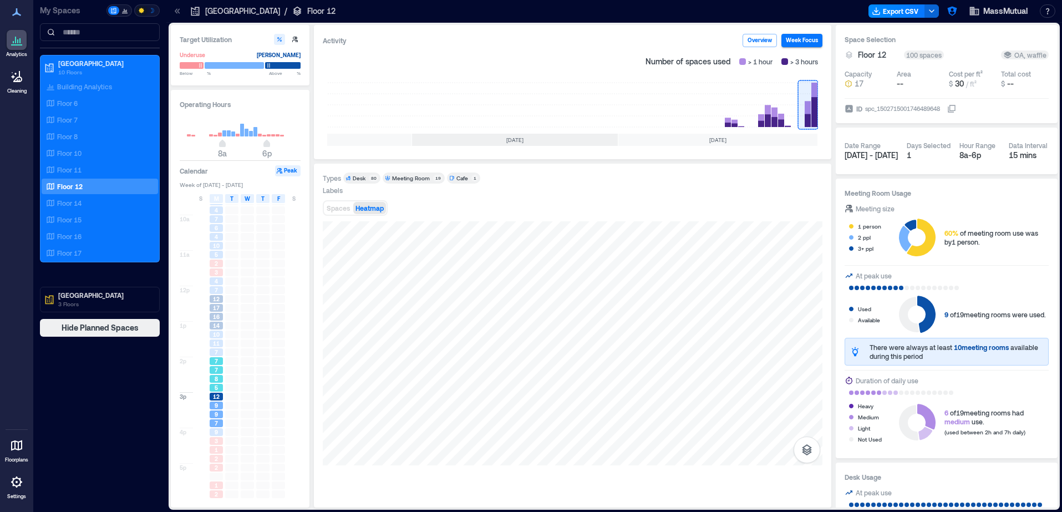
click at [218, 390] on div "5" at bounding box center [216, 388] width 13 height 8
click at [213, 432] on div "9" at bounding box center [216, 432] width 13 height 8
click at [215, 451] on span "1" at bounding box center [216, 450] width 3 height 8
click at [220, 470] on div "2" at bounding box center [216, 467] width 13 height 8
click at [212, 396] on div "12" at bounding box center [216, 397] width 13 height 8
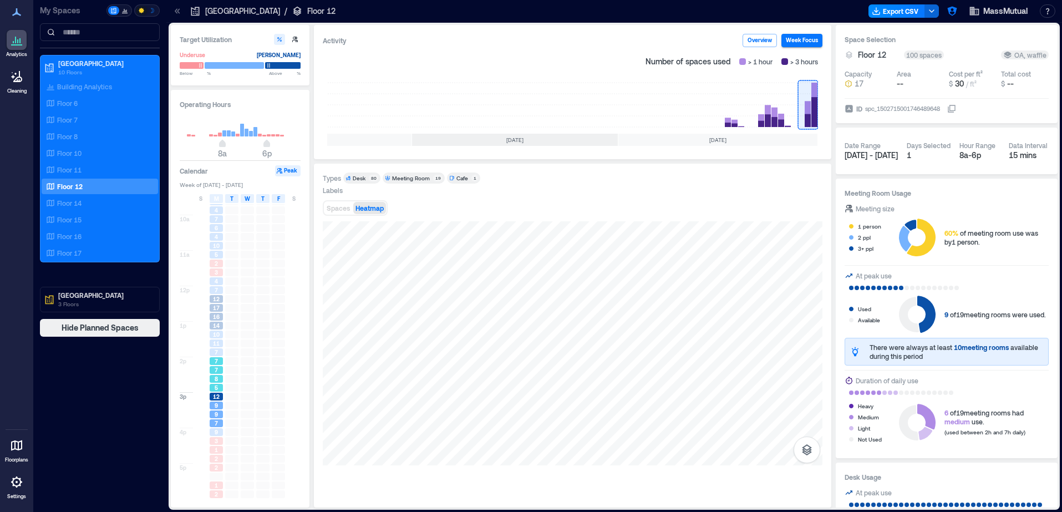
click at [218, 359] on div "7" at bounding box center [216, 361] width 13 height 8
click at [218, 327] on span "14" at bounding box center [216, 326] width 7 height 8
click at [221, 284] on div "4" at bounding box center [216, 281] width 13 height 8
click at [222, 272] on div "3" at bounding box center [216, 272] width 13 height 8
click at [225, 247] on div at bounding box center [232, 245] width 16 height 9
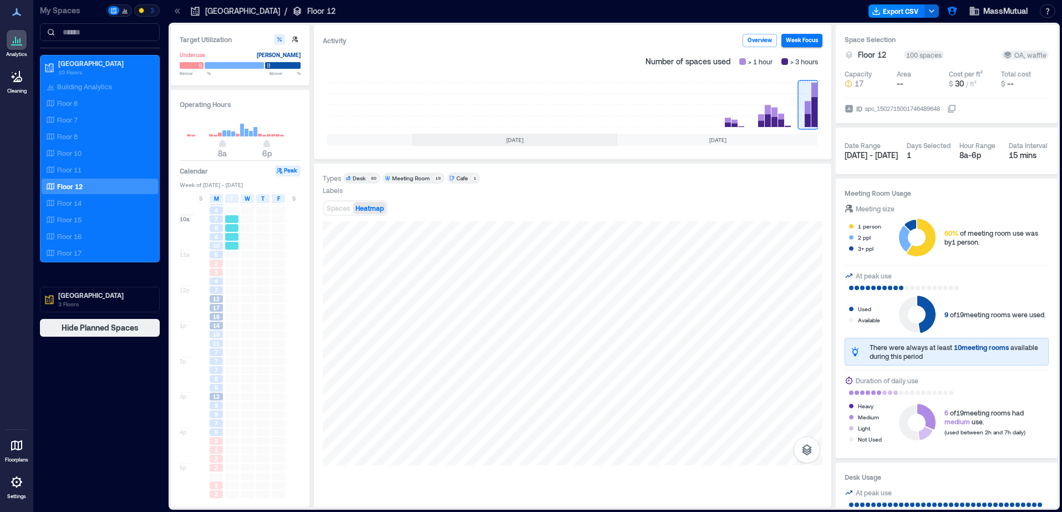
click at [225, 221] on div at bounding box center [231, 219] width 13 height 8
click at [216, 242] on span "10" at bounding box center [216, 246] width 7 height 8
click at [220, 219] on div "7" at bounding box center [216, 219] width 13 height 8
click at [212, 274] on div "4" at bounding box center [216, 273] width 13 height 8
click at [98, 203] on div "Floor 14" at bounding box center [98, 202] width 108 height 11
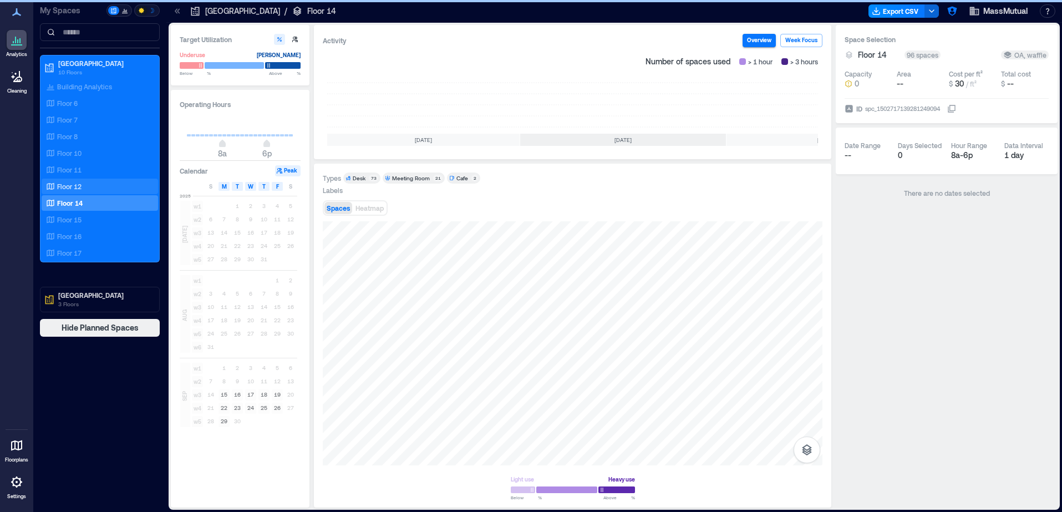
scroll to position [0, 108]
click at [804, 109] on rect at bounding box center [808, 105] width 20 height 44
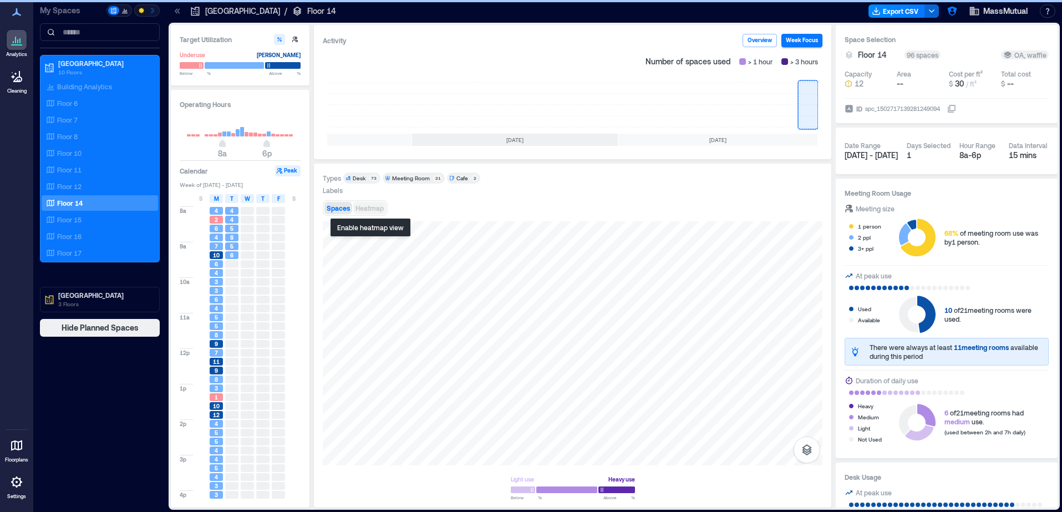
click at [371, 211] on span "Heatmap" at bounding box center [369, 208] width 28 height 8
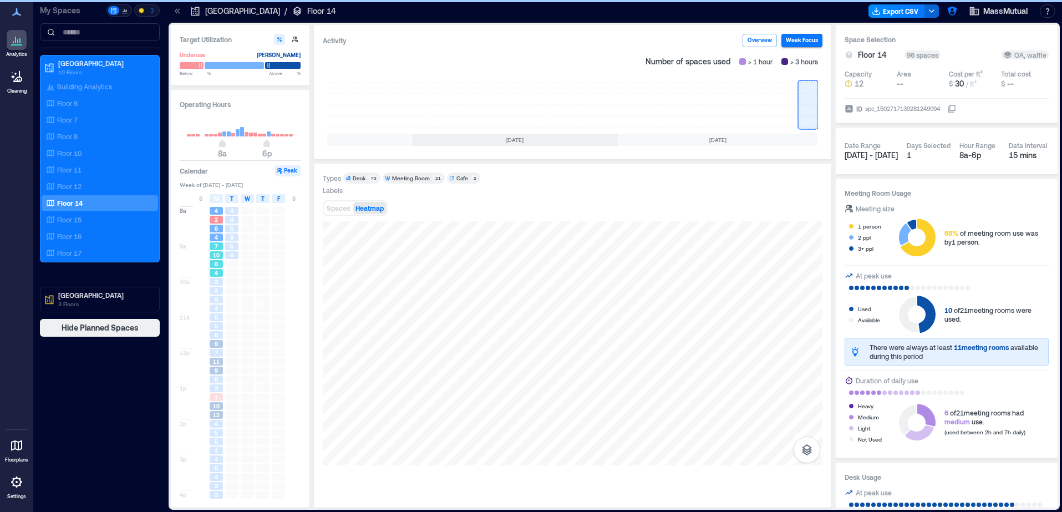
click at [215, 263] on span "6" at bounding box center [216, 264] width 3 height 8
click at [216, 290] on span "3" at bounding box center [216, 291] width 3 height 8
click at [216, 315] on span "5" at bounding box center [216, 317] width 3 height 8
click at [219, 321] on span "11" at bounding box center [216, 318] width 7 height 8
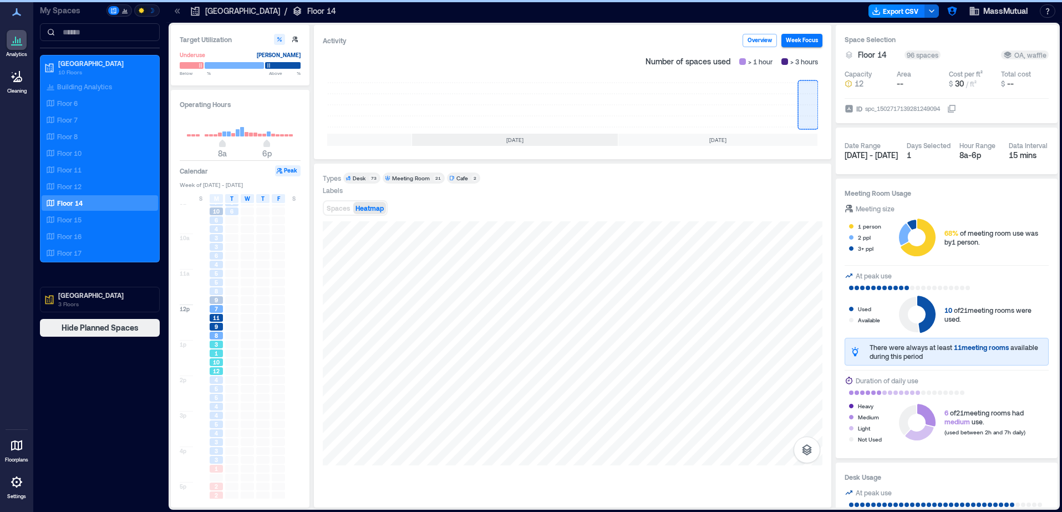
click at [216, 350] on span "1" at bounding box center [216, 353] width 3 height 8
click at [218, 379] on span "4" at bounding box center [216, 380] width 3 height 8
click at [215, 409] on span "4" at bounding box center [216, 406] width 3 height 8
click at [218, 437] on div "4" at bounding box center [216, 433] width 16 height 9
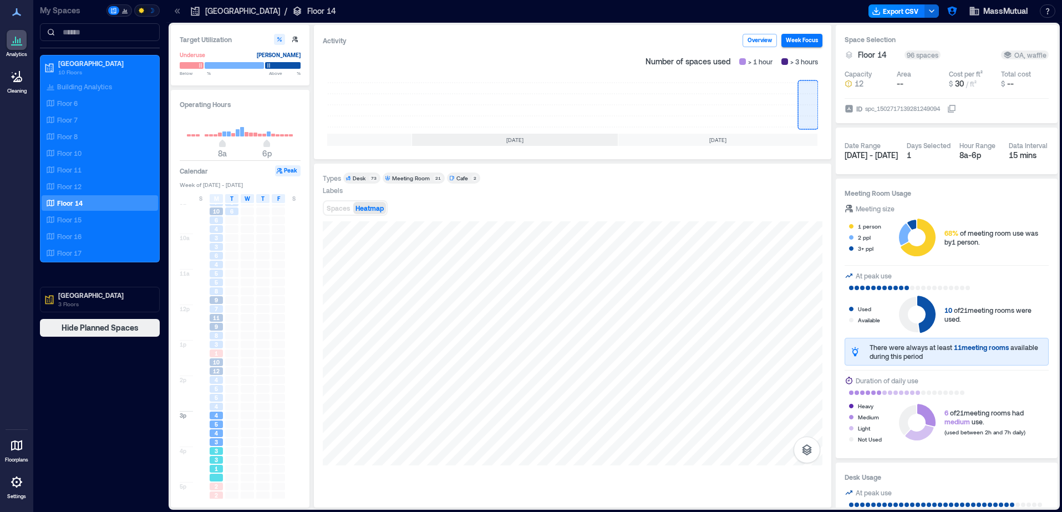
click at [218, 455] on div "3" at bounding box center [216, 450] width 16 height 9
click at [218, 427] on div "5" at bounding box center [216, 424] width 13 height 8
click at [220, 408] on div "4" at bounding box center [216, 406] width 13 height 8
click at [218, 385] on div "5" at bounding box center [216, 388] width 16 height 9
click at [218, 346] on span "3" at bounding box center [216, 344] width 3 height 8
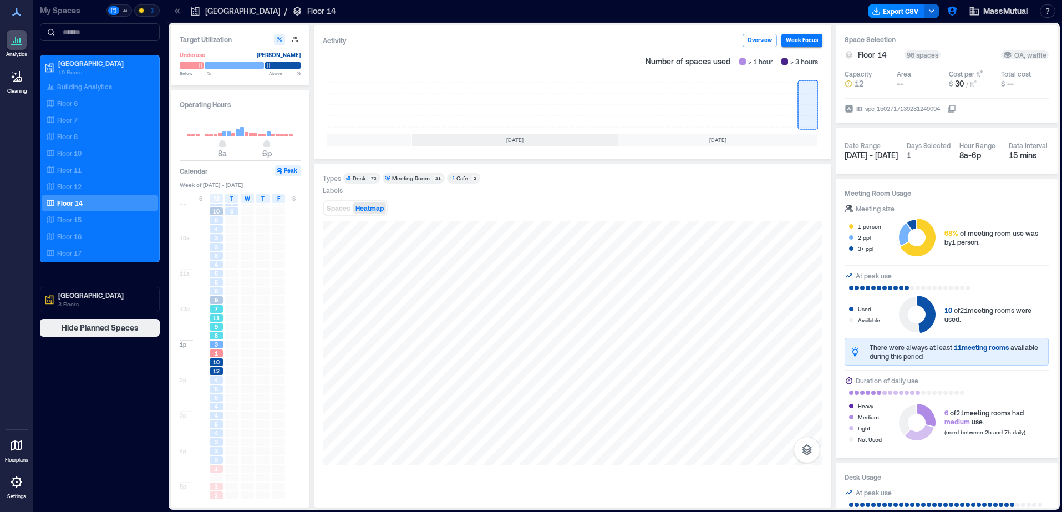
click at [217, 312] on span "7" at bounding box center [216, 309] width 3 height 8
click at [223, 286] on div "5" at bounding box center [216, 282] width 16 height 9
click at [222, 233] on div "4" at bounding box center [216, 229] width 16 height 9
click at [216, 276] on span "5" at bounding box center [216, 273] width 3 height 8
click at [217, 317] on span "11" at bounding box center [216, 318] width 7 height 8
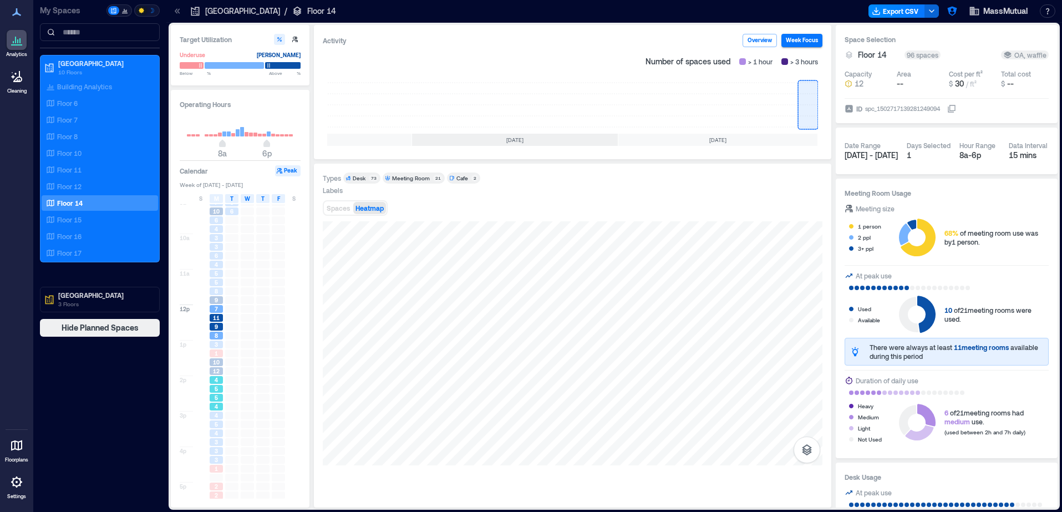
click at [218, 391] on div "5" at bounding box center [216, 389] width 13 height 8
click at [216, 437] on span "3" at bounding box center [216, 441] width 3 height 8
click at [218, 451] on div "1" at bounding box center [216, 450] width 13 height 8
click at [215, 414] on span "4" at bounding box center [216, 414] width 3 height 8
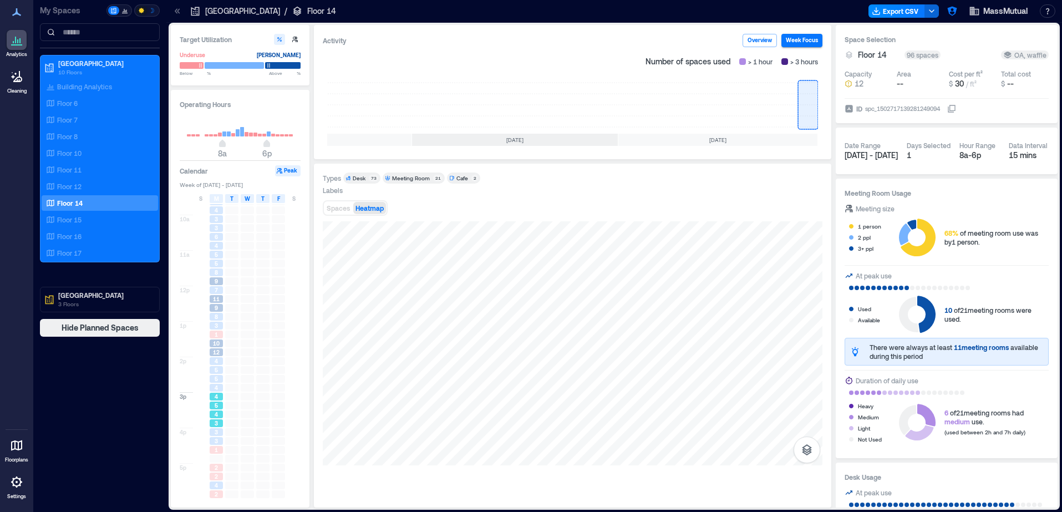
click at [215, 397] on span "4" at bounding box center [216, 397] width 3 height 8
click at [95, 217] on div "Floor 15" at bounding box center [98, 219] width 108 height 11
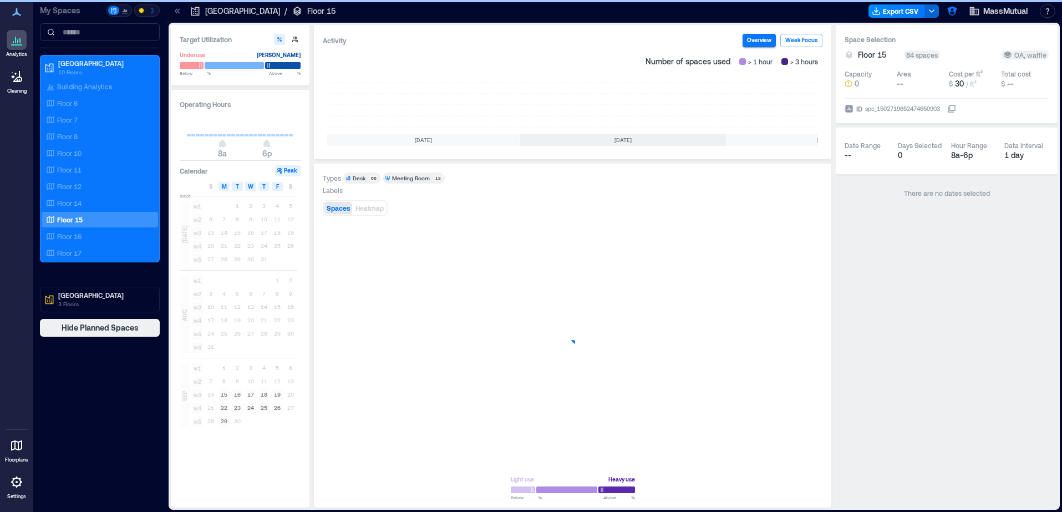
scroll to position [0, 108]
click at [808, 101] on rect at bounding box center [808, 105] width 20 height 44
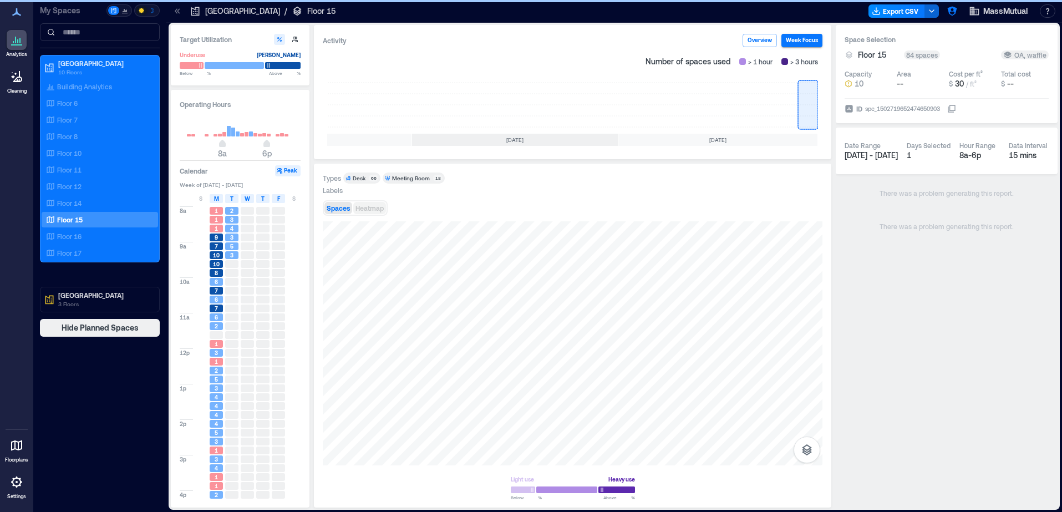
click at [369, 208] on span "Heatmap" at bounding box center [369, 208] width 28 height 8
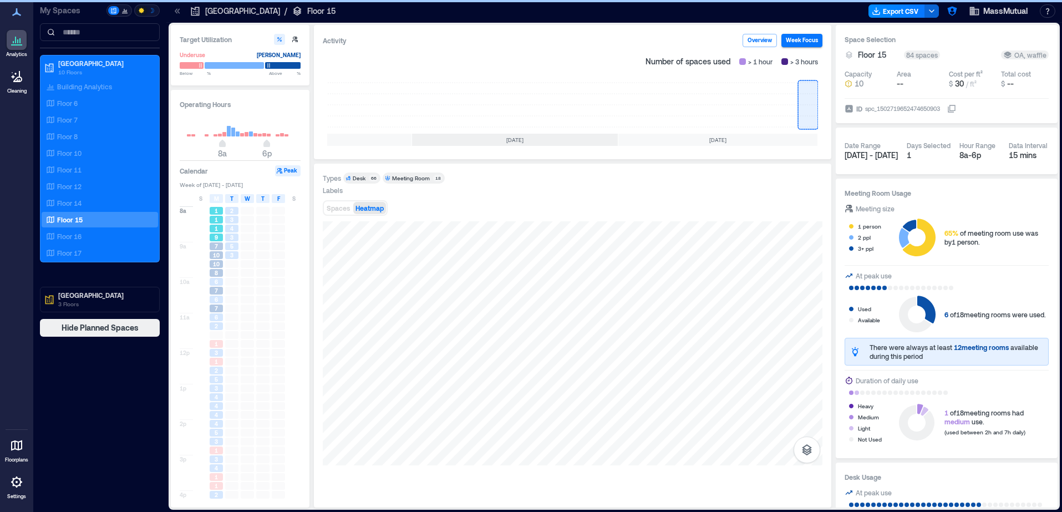
click at [216, 231] on span "1" at bounding box center [216, 229] width 3 height 8
click at [217, 255] on span "10" at bounding box center [216, 255] width 7 height 8
click at [219, 298] on div "6" at bounding box center [216, 299] width 13 height 8
click at [217, 315] on span "6" at bounding box center [216, 317] width 3 height 8
click at [217, 289] on span "7" at bounding box center [216, 291] width 3 height 8
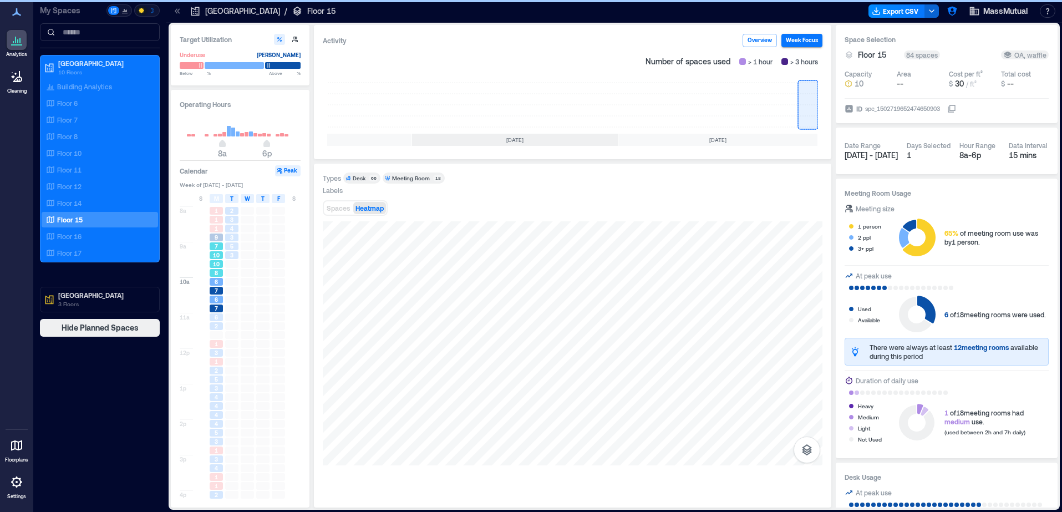
click at [216, 259] on div "10" at bounding box center [216, 255] width 16 height 9
click at [216, 237] on span "9" at bounding box center [216, 237] width 3 height 8
click at [216, 220] on span "1" at bounding box center [216, 220] width 3 height 8
click at [217, 249] on span "7" at bounding box center [216, 246] width 3 height 8
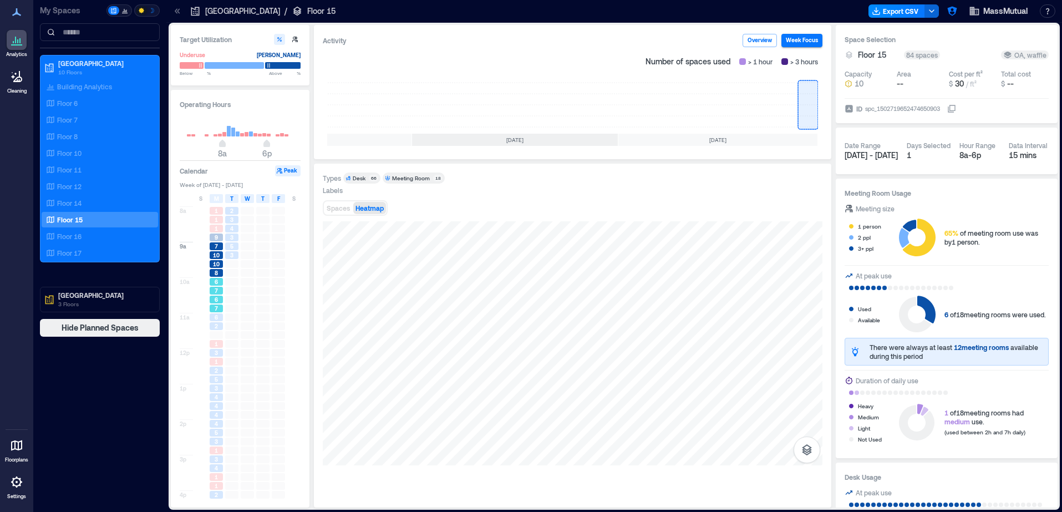
click at [212, 290] on div "7" at bounding box center [216, 291] width 13 height 8
click at [213, 350] on div "3" at bounding box center [216, 353] width 13 height 8
click at [213, 334] on div "4" at bounding box center [216, 334] width 13 height 8
click at [215, 364] on span "4" at bounding box center [216, 361] width 3 height 8
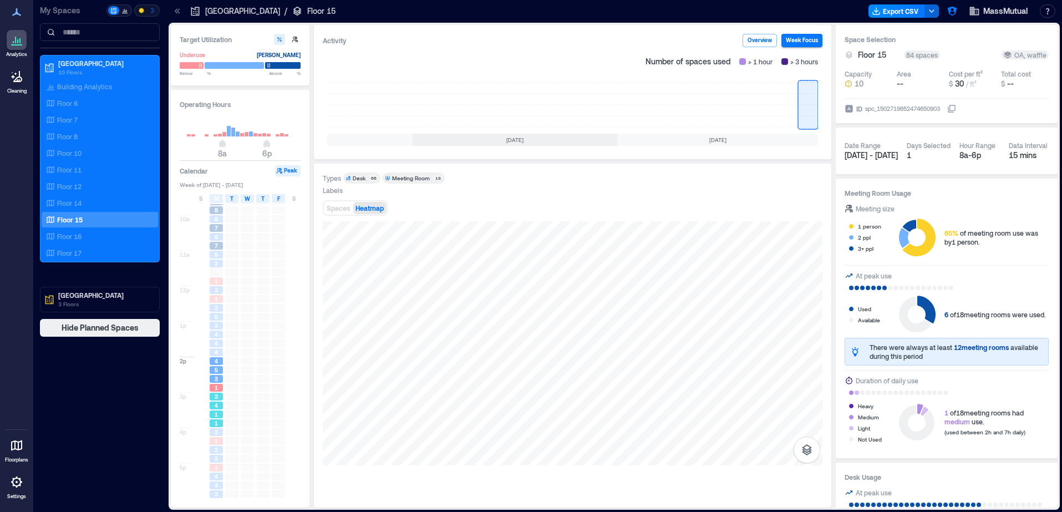
click at [220, 401] on div "4" at bounding box center [216, 405] width 13 height 8
click at [217, 435] on span "2" at bounding box center [216, 432] width 3 height 8
click at [210, 485] on div "4" at bounding box center [216, 485] width 13 height 8
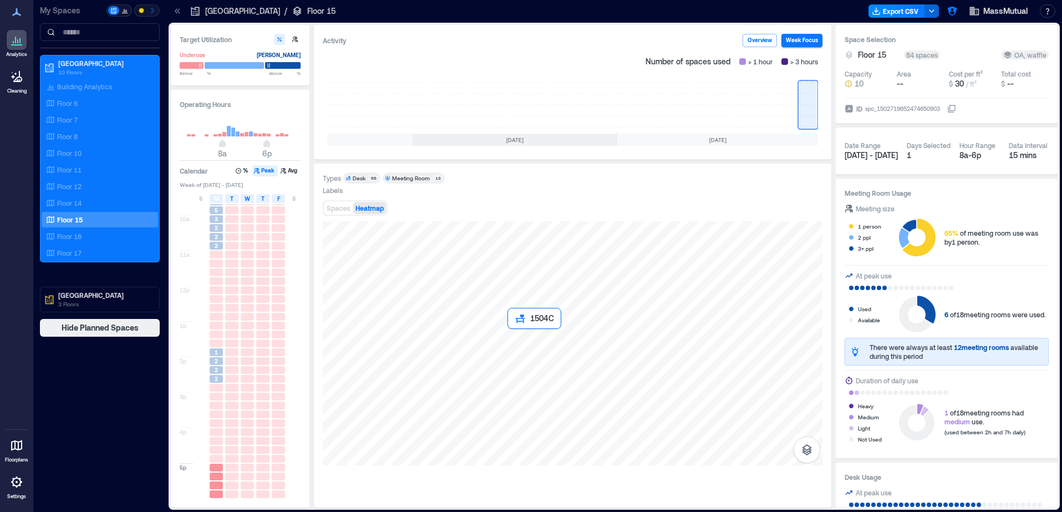
click at [514, 339] on div at bounding box center [573, 343] width 500 height 244
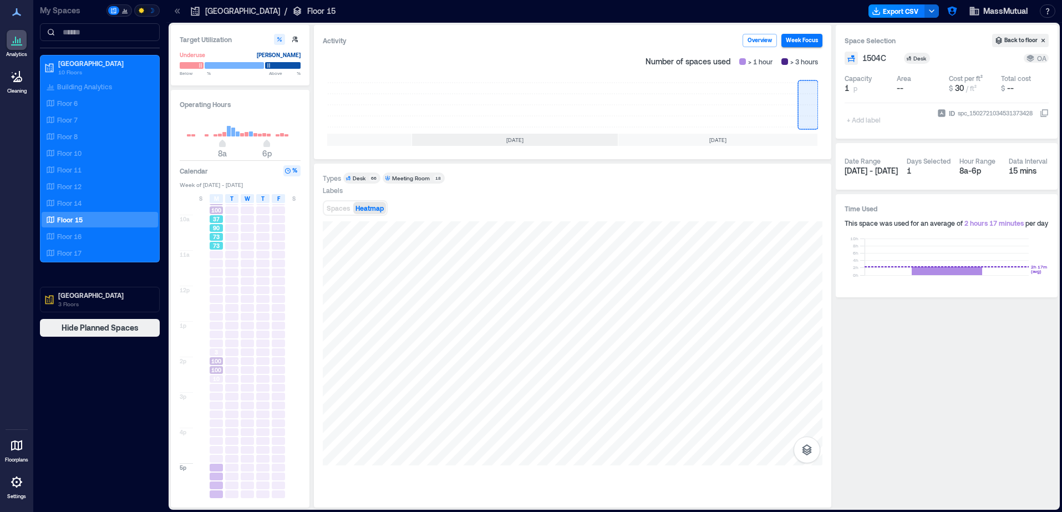
click at [218, 217] on span "37" at bounding box center [216, 219] width 7 height 8
click at [219, 252] on span "100" at bounding box center [216, 255] width 10 height 8
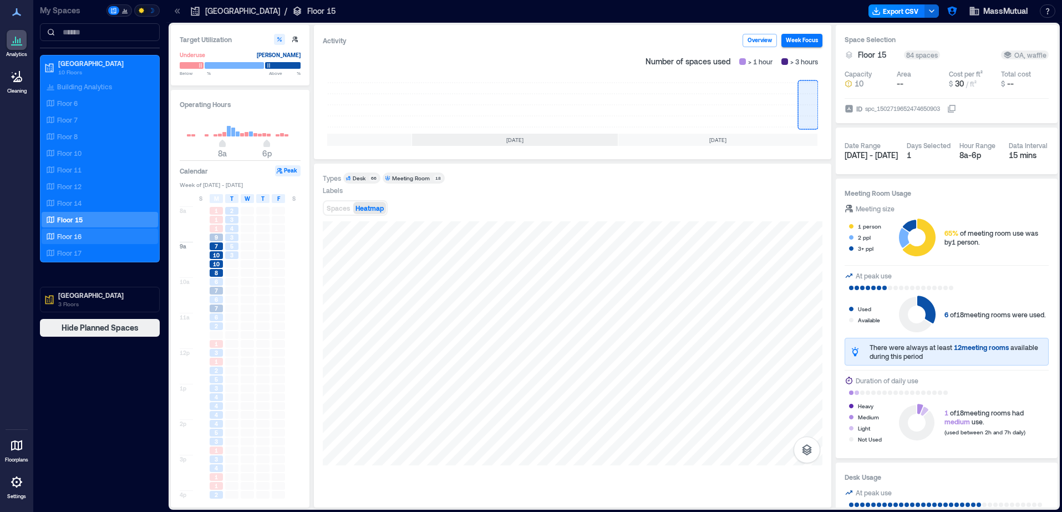
click at [98, 232] on div "Floor 16" at bounding box center [98, 236] width 108 height 11
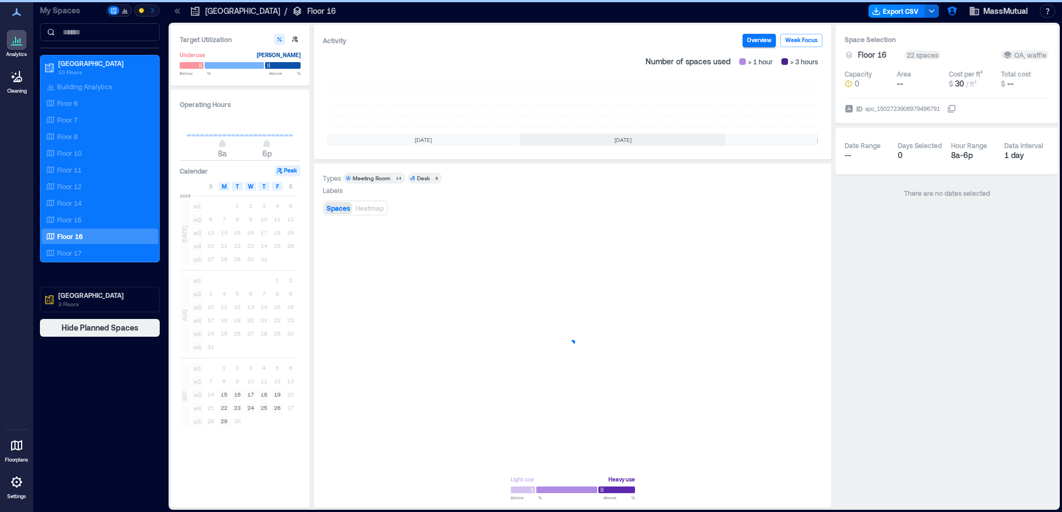
scroll to position [0, 108]
click at [817, 40] on button "Week Focus" at bounding box center [801, 40] width 42 height 13
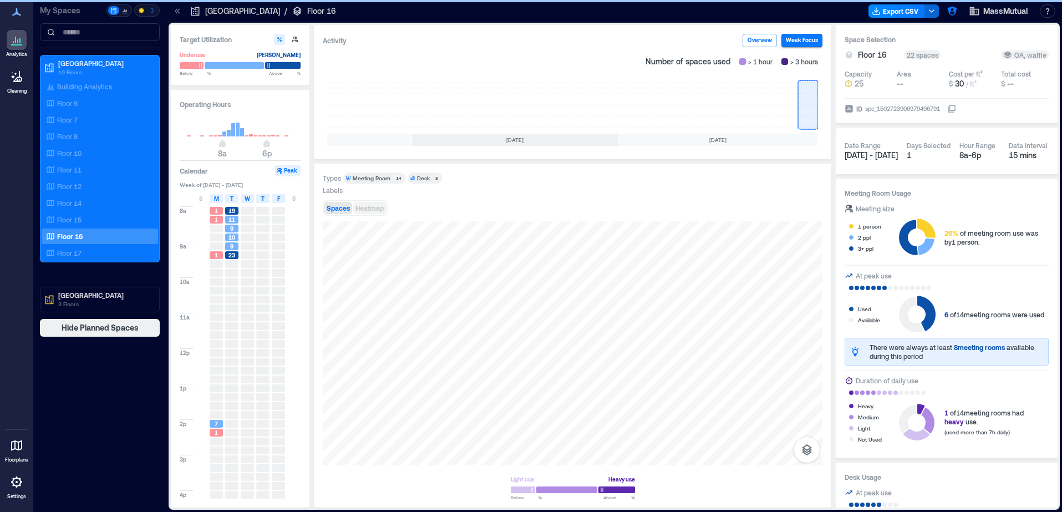
click at [374, 207] on span "Heatmap" at bounding box center [369, 208] width 28 height 8
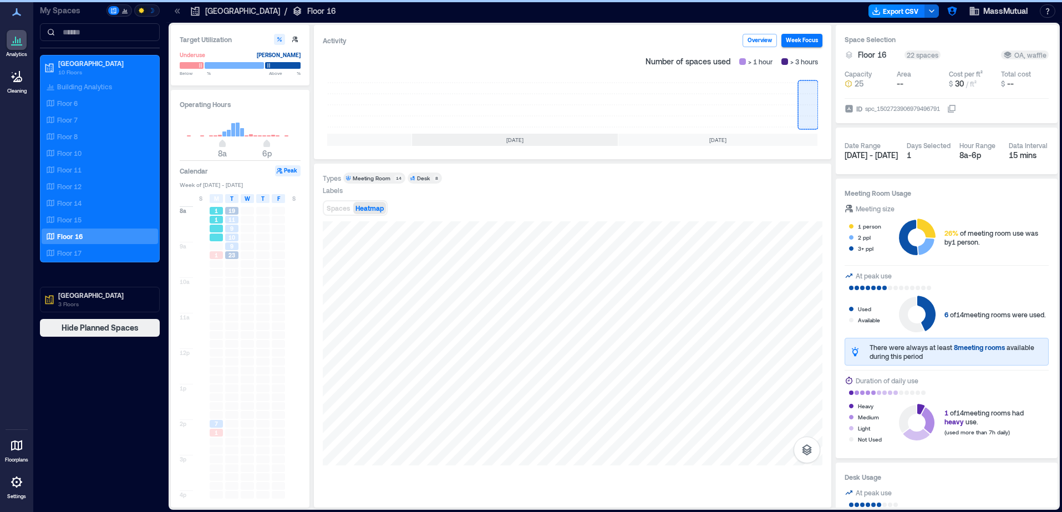
click at [217, 226] on div at bounding box center [216, 229] width 13 height 8
click at [216, 246] on div at bounding box center [216, 246] width 13 height 8
click at [216, 424] on span "7" at bounding box center [216, 424] width 3 height 8
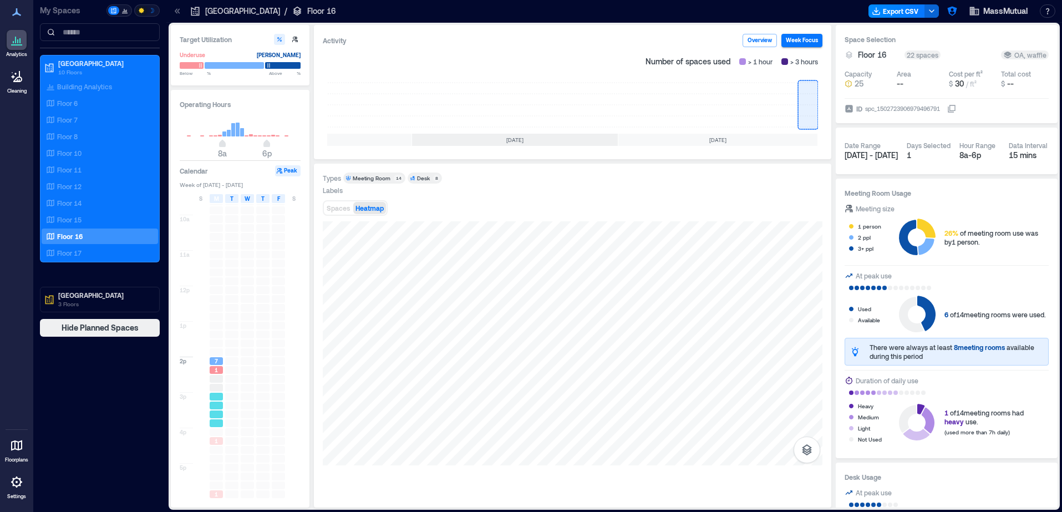
scroll to position [63, 0]
click at [218, 415] on div at bounding box center [216, 414] width 13 height 8
click at [216, 396] on div at bounding box center [216, 397] width 13 height 8
click at [216, 422] on div at bounding box center [216, 423] width 13 height 8
click at [215, 446] on div at bounding box center [216, 450] width 13 height 8
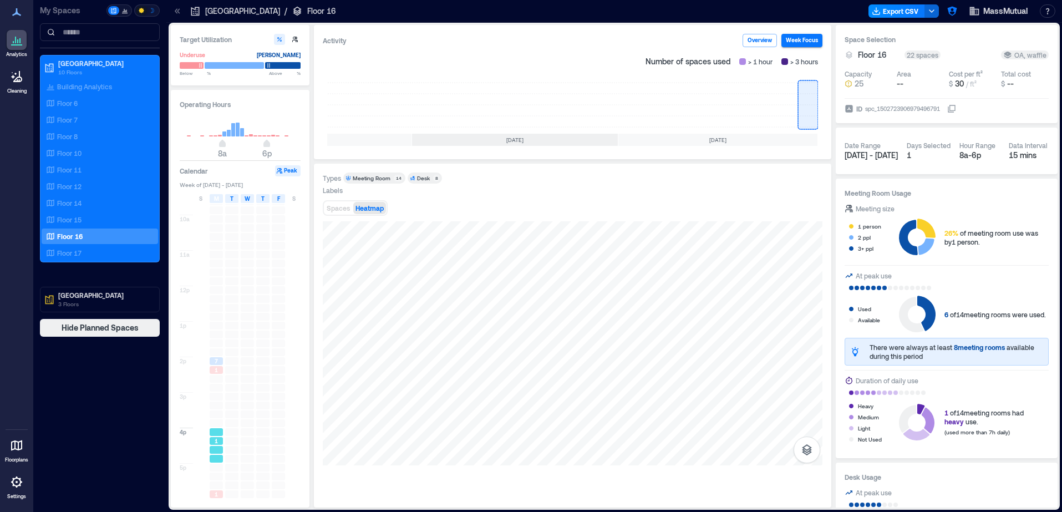
drag, startPoint x: 216, startPoint y: 458, endPoint x: 216, endPoint y: 451, distance: 6.7
click at [216, 457] on div at bounding box center [216, 459] width 13 height 8
click at [104, 251] on div "Floor 17" at bounding box center [98, 252] width 108 height 11
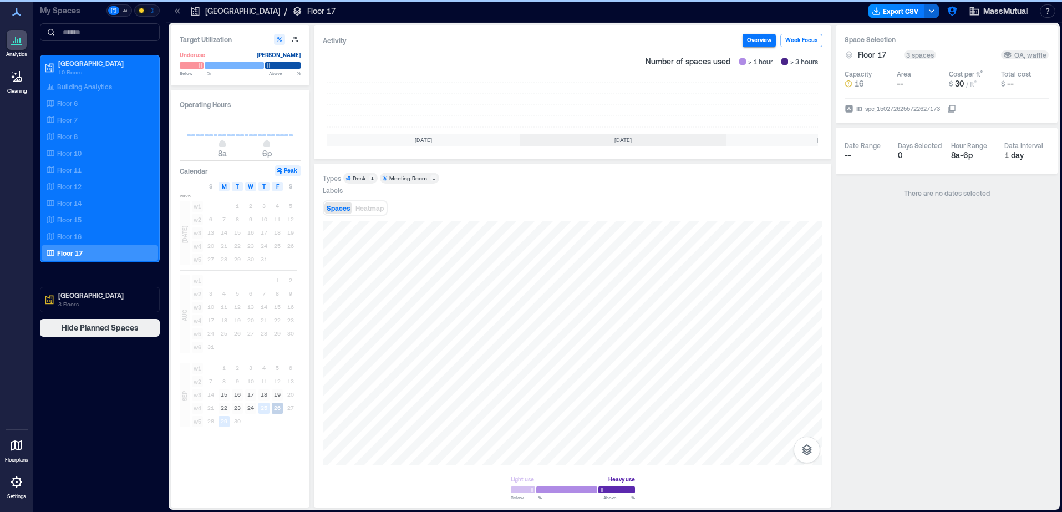
scroll to position [0, 108]
click at [804, 99] on rect at bounding box center [808, 105] width 20 height 44
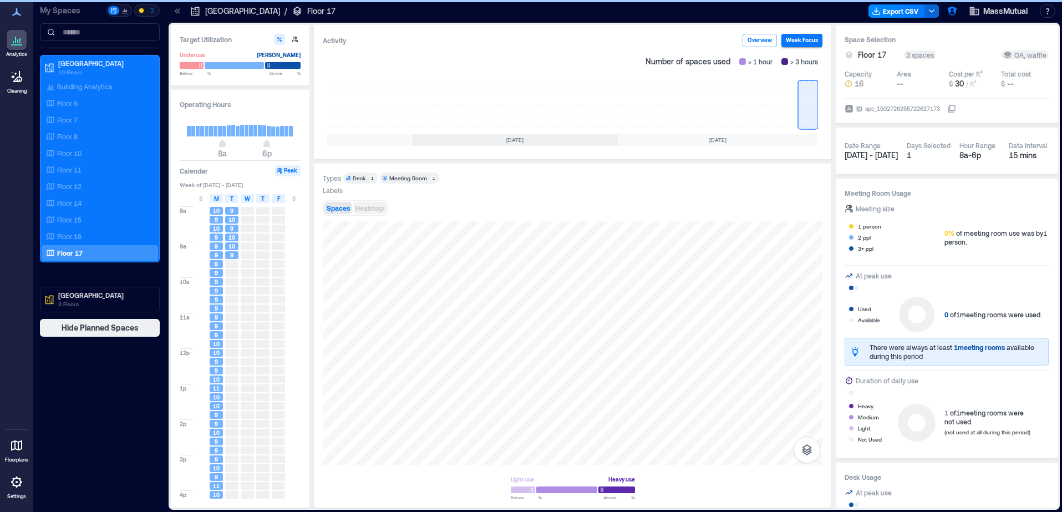
click at [376, 205] on span "Heatmap" at bounding box center [369, 208] width 28 height 8
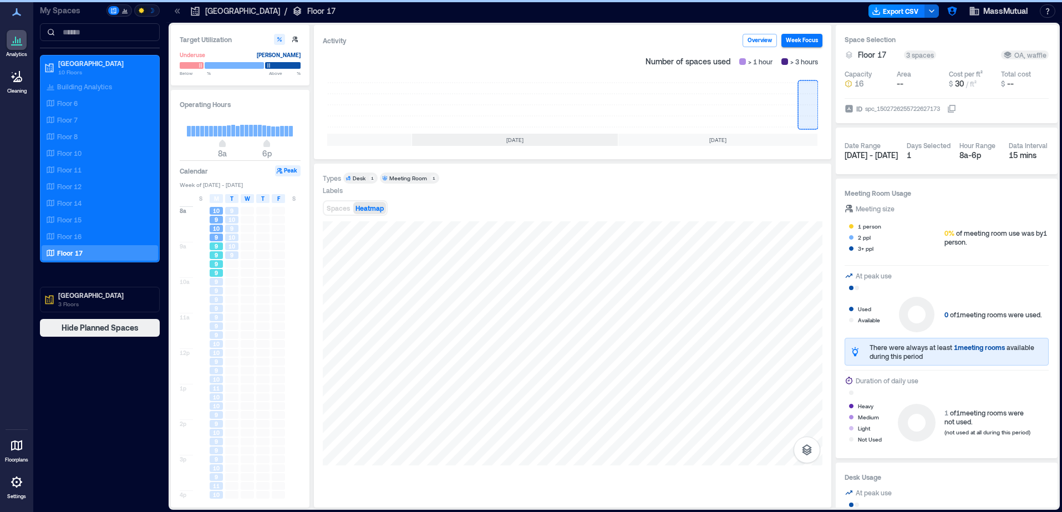
click at [215, 259] on div "9" at bounding box center [216, 255] width 16 height 9
click at [217, 307] on span "9" at bounding box center [216, 308] width 3 height 8
drag, startPoint x: 215, startPoint y: 330, endPoint x: 215, endPoint y: 369, distance: 38.3
click at [215, 330] on div "9" at bounding box center [216, 326] width 16 height 9
drag, startPoint x: 215, startPoint y: 369, endPoint x: 216, endPoint y: 390, distance: 21.6
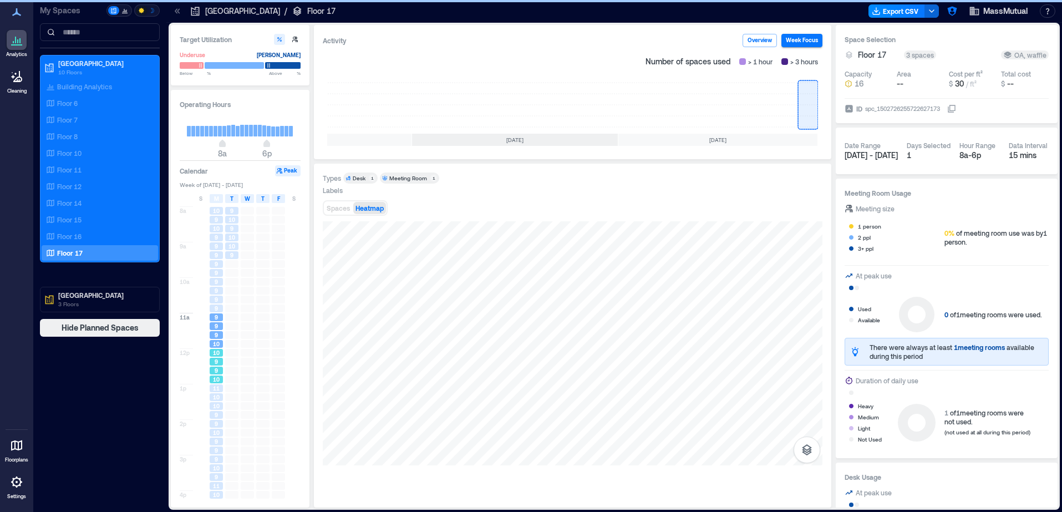
click at [215, 369] on span "9" at bounding box center [216, 370] width 3 height 8
drag, startPoint x: 214, startPoint y: 396, endPoint x: 212, endPoint y: 405, distance: 9.6
click at [214, 396] on span "10" at bounding box center [216, 397] width 7 height 8
click at [211, 412] on div "9" at bounding box center [216, 415] width 13 height 8
click at [218, 445] on div "9" at bounding box center [216, 441] width 13 height 8
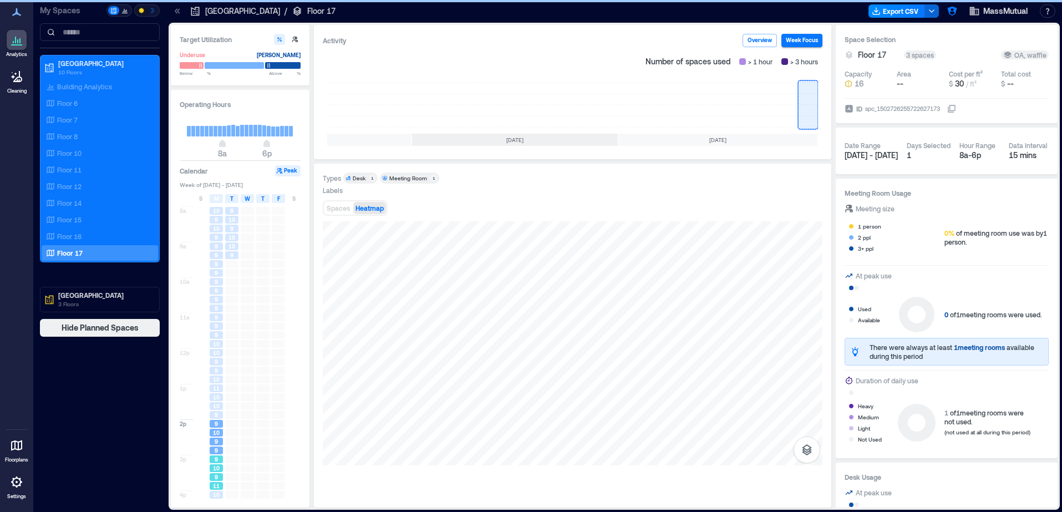
click at [218, 471] on span "10" at bounding box center [216, 468] width 7 height 8
